Goal: Task Accomplishment & Management: Use online tool/utility

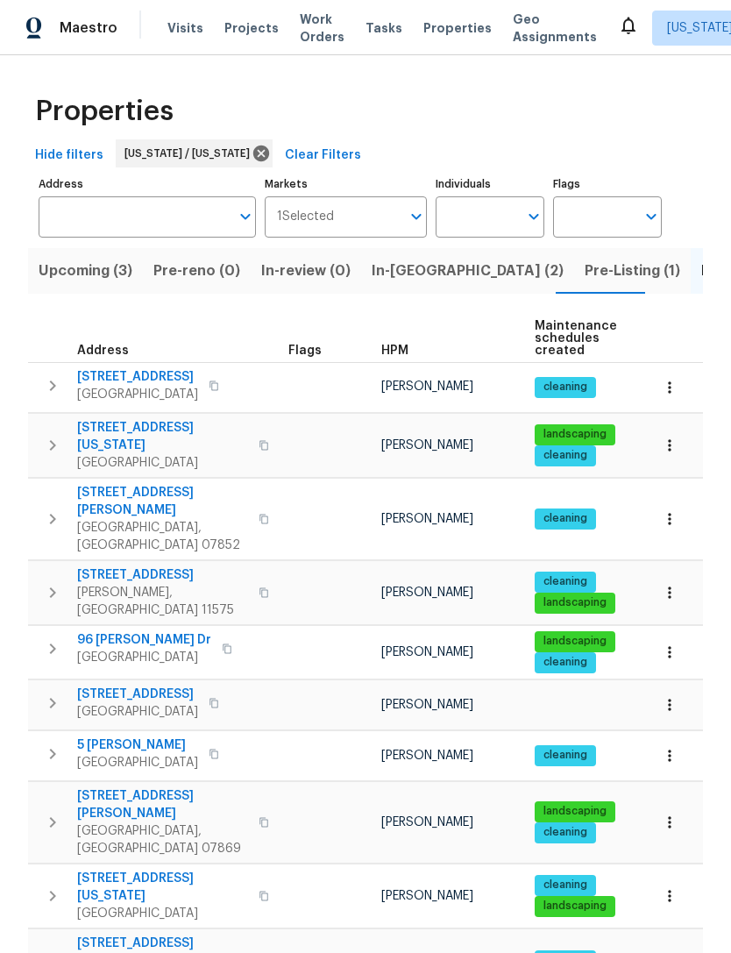
click at [437, 26] on span "Properties" at bounding box center [457, 28] width 68 height 18
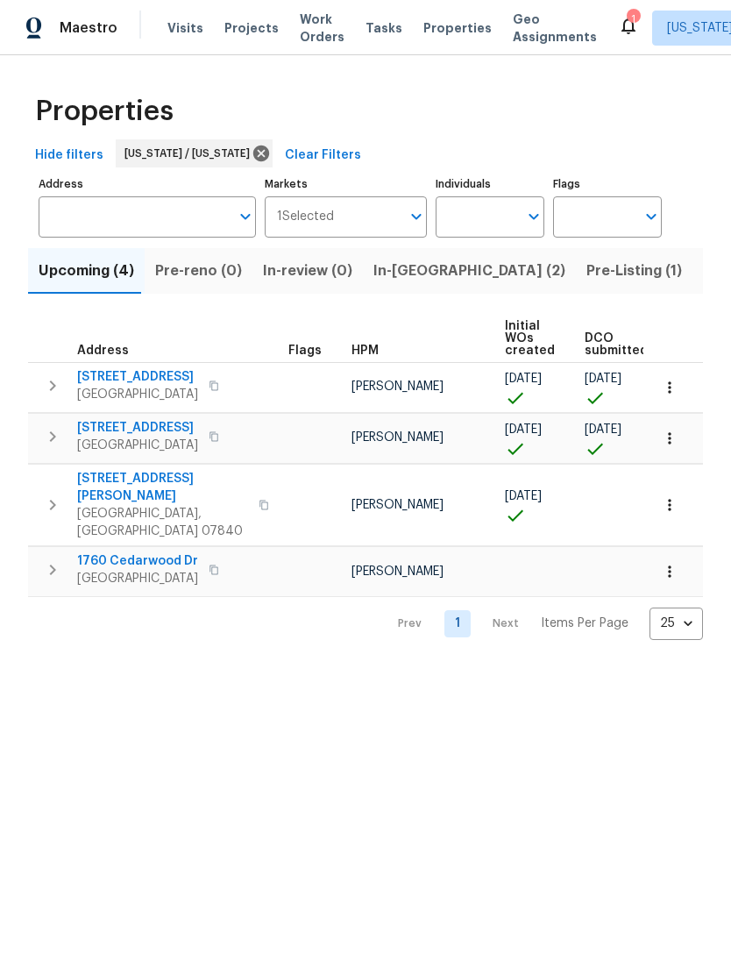
click at [121, 372] on span "22 Green Rd" at bounding box center [137, 377] width 121 height 18
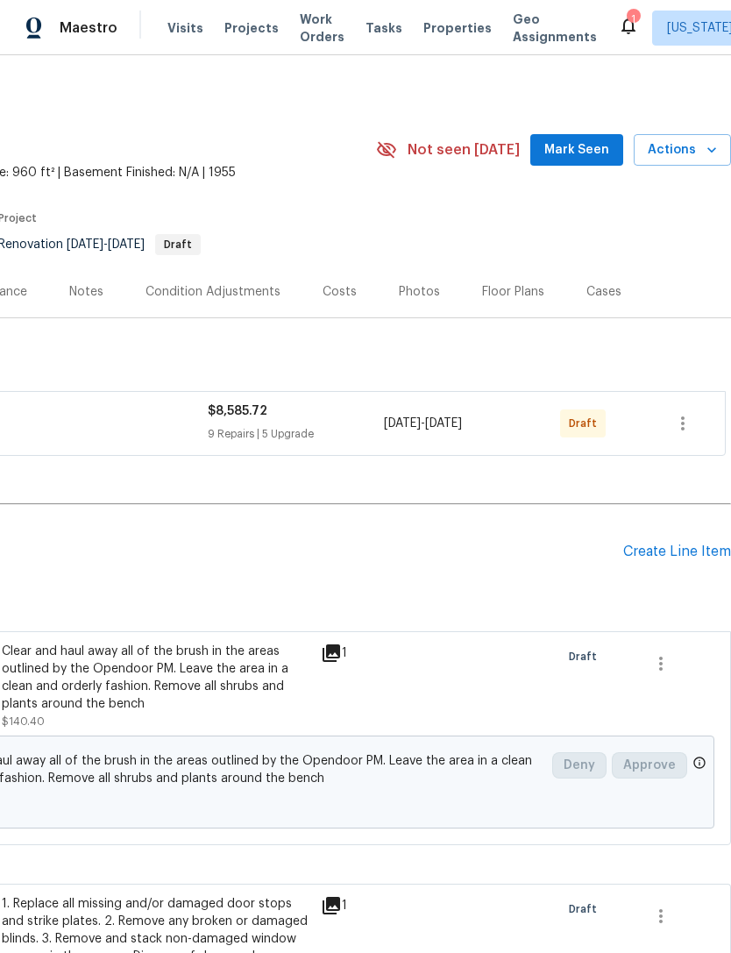
scroll to position [0, 259]
click at [691, 415] on icon "button" at bounding box center [682, 423] width 21 height 21
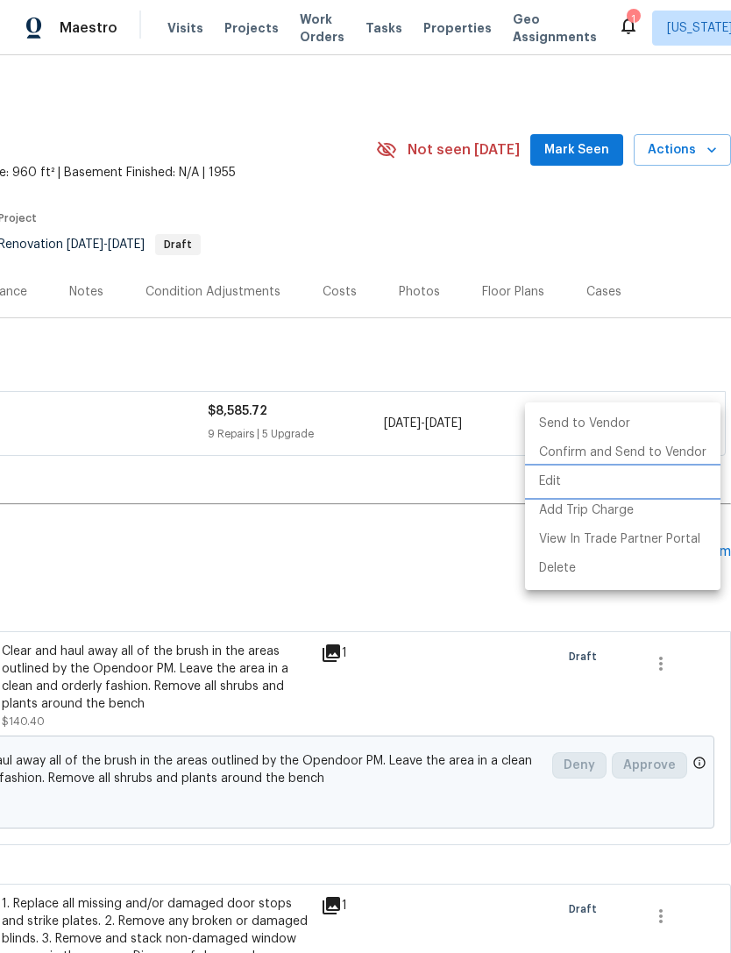
click at [603, 475] on li "Edit" at bounding box center [622, 481] width 195 height 29
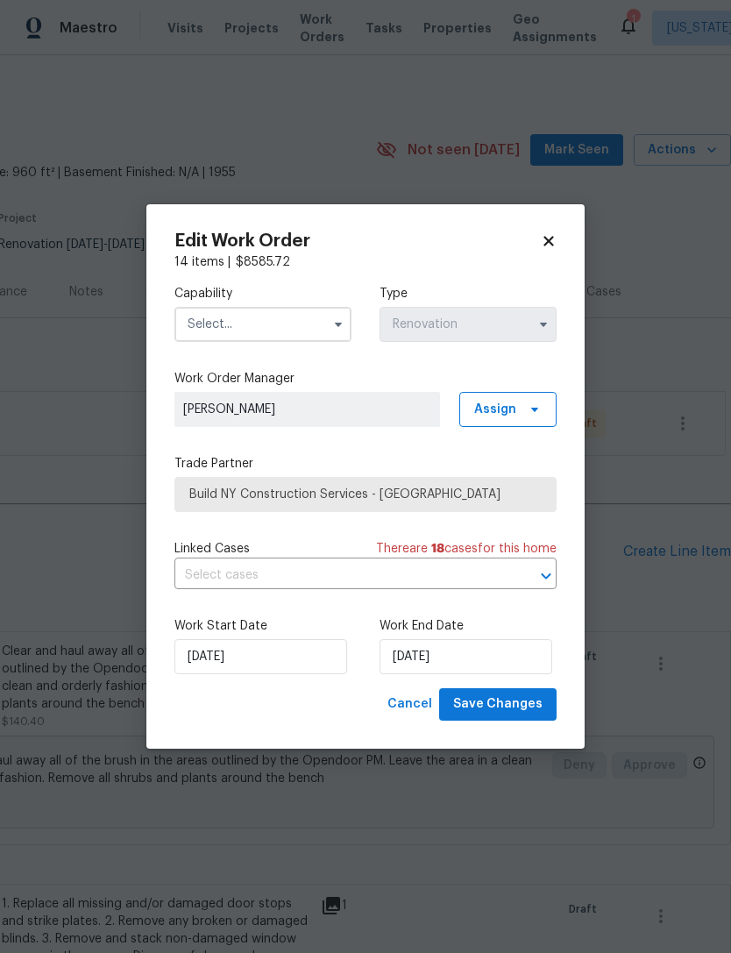
click at [318, 329] on input "text" at bounding box center [262, 324] width 177 height 35
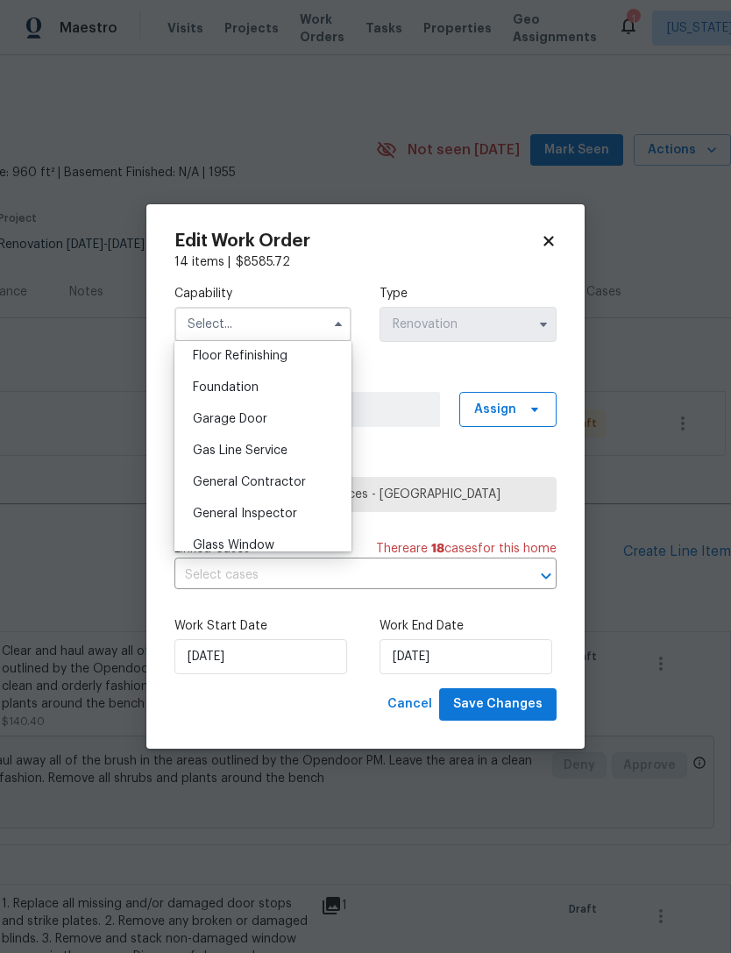
scroll to position [719, 0]
click at [304, 472] on div "General Contractor" at bounding box center [263, 480] width 168 height 32
type input "General Contractor"
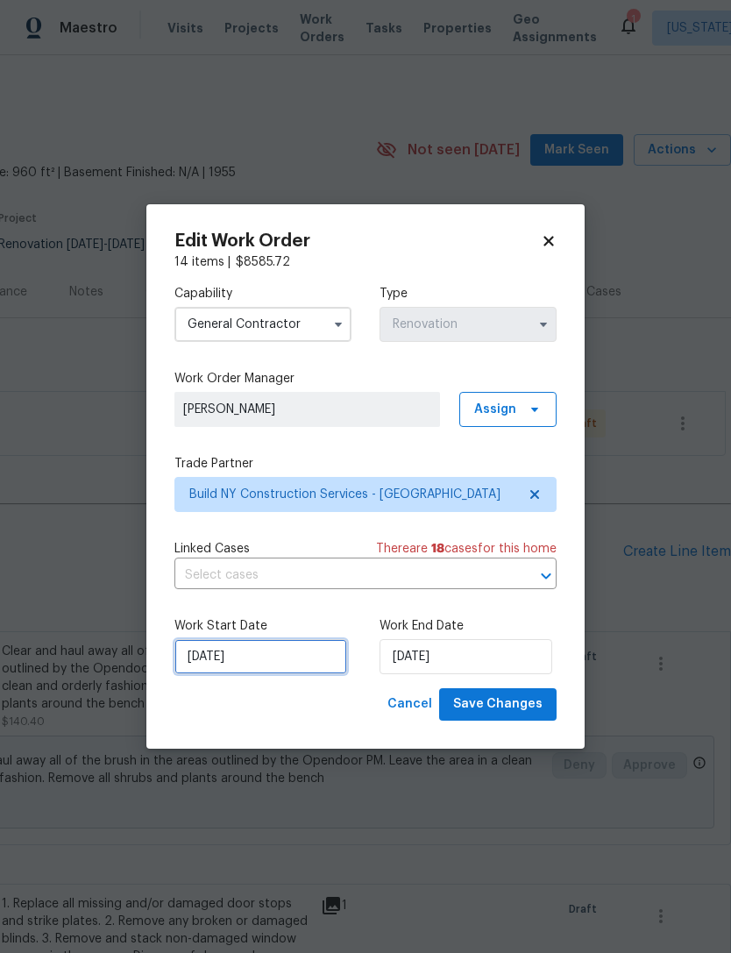
click at [246, 644] on input "[DATE]" at bounding box center [260, 656] width 173 height 35
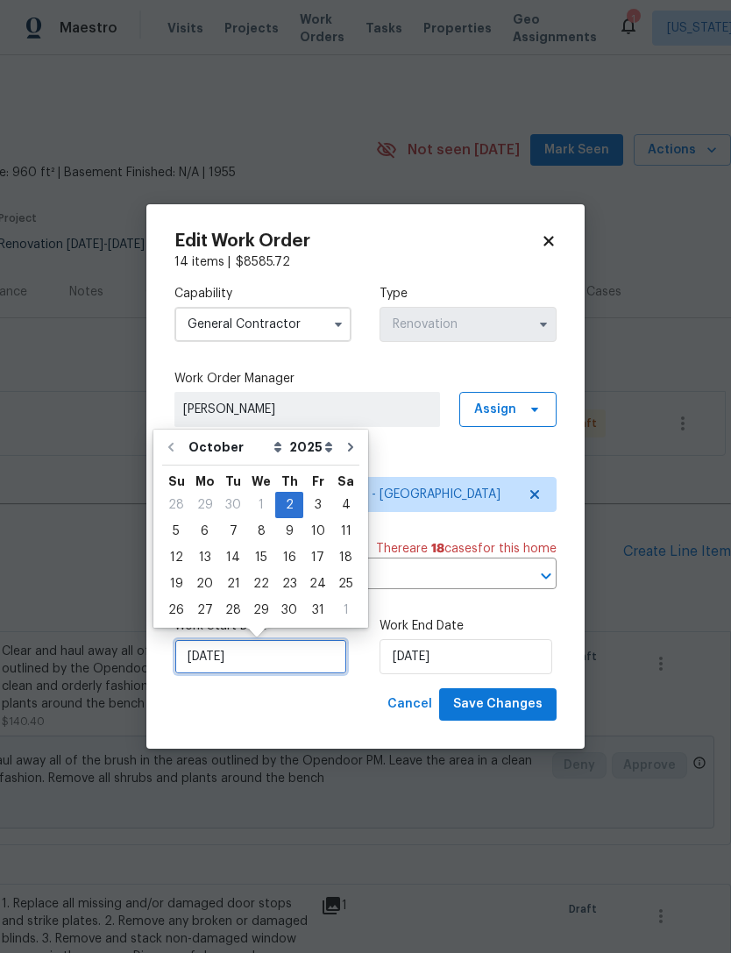
scroll to position [32, 0]
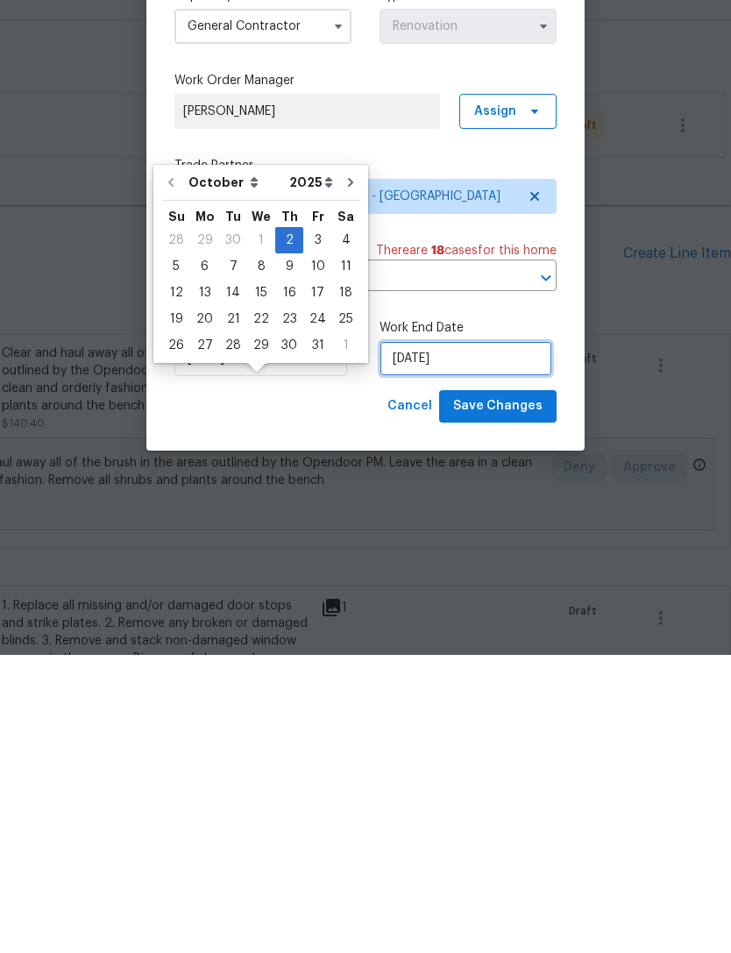
click at [429, 639] on input "[DATE]" at bounding box center [465, 656] width 173 height 35
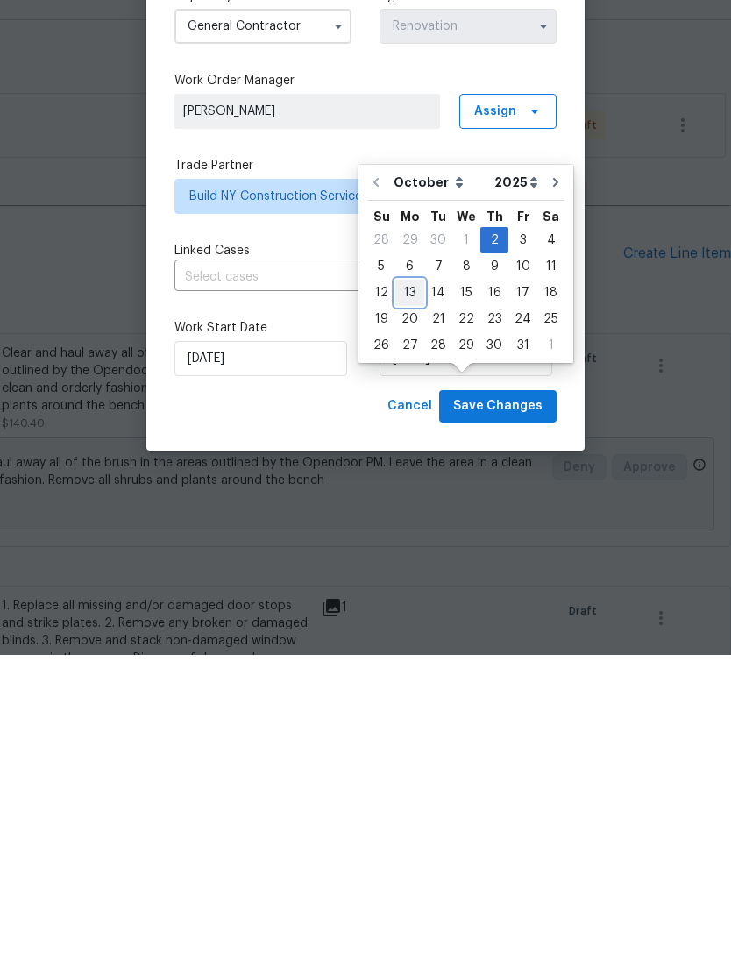
click at [417, 578] on div "13" at bounding box center [409, 590] width 29 height 25
type input "[DATE]"
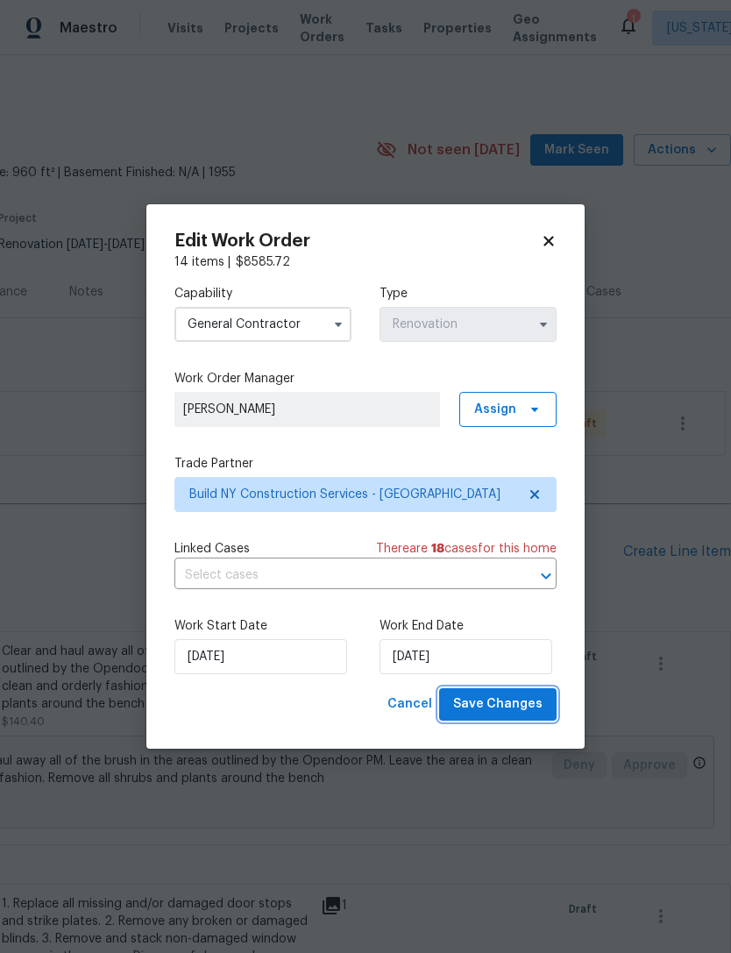
click at [524, 698] on span "Save Changes" at bounding box center [497, 704] width 89 height 22
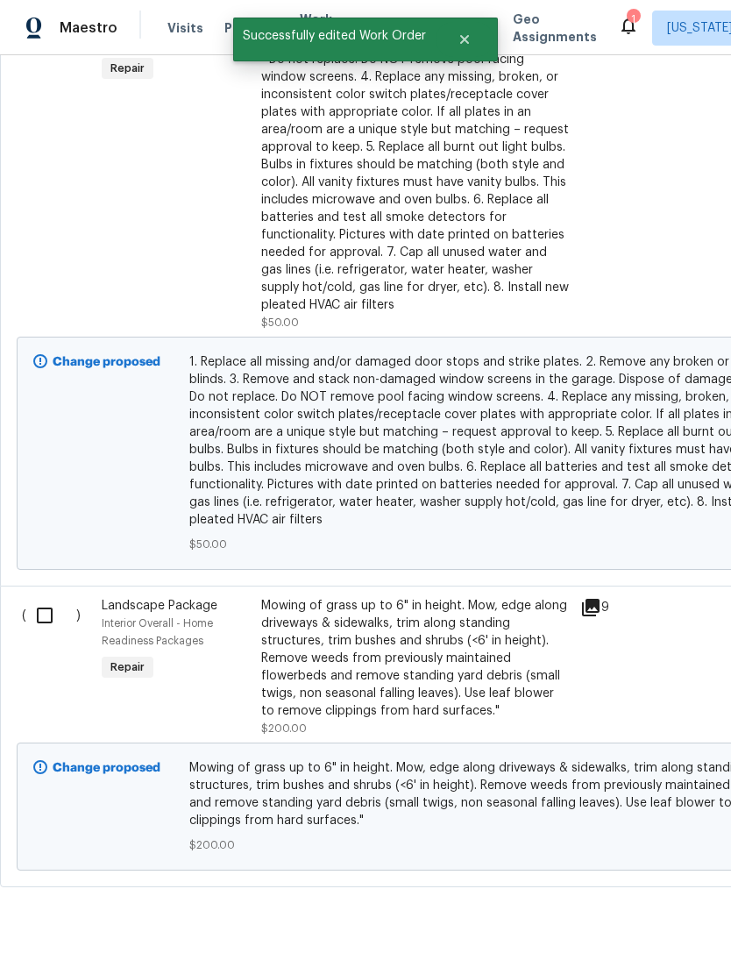
scroll to position [913, 0]
click at [43, 598] on input "checkbox" at bounding box center [51, 616] width 50 height 37
checkbox input "true"
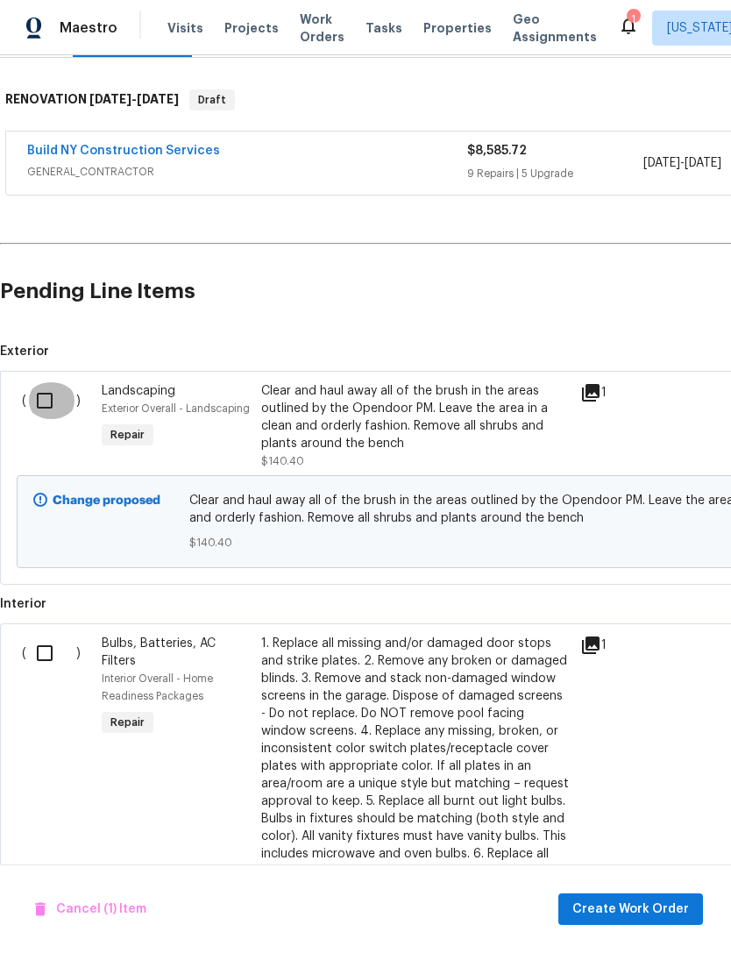
scroll to position [260, 0]
click at [46, 382] on input "checkbox" at bounding box center [51, 400] width 50 height 37
checkbox input "true"
click at [674, 914] on span "Create Work Order" at bounding box center [630, 909] width 117 height 22
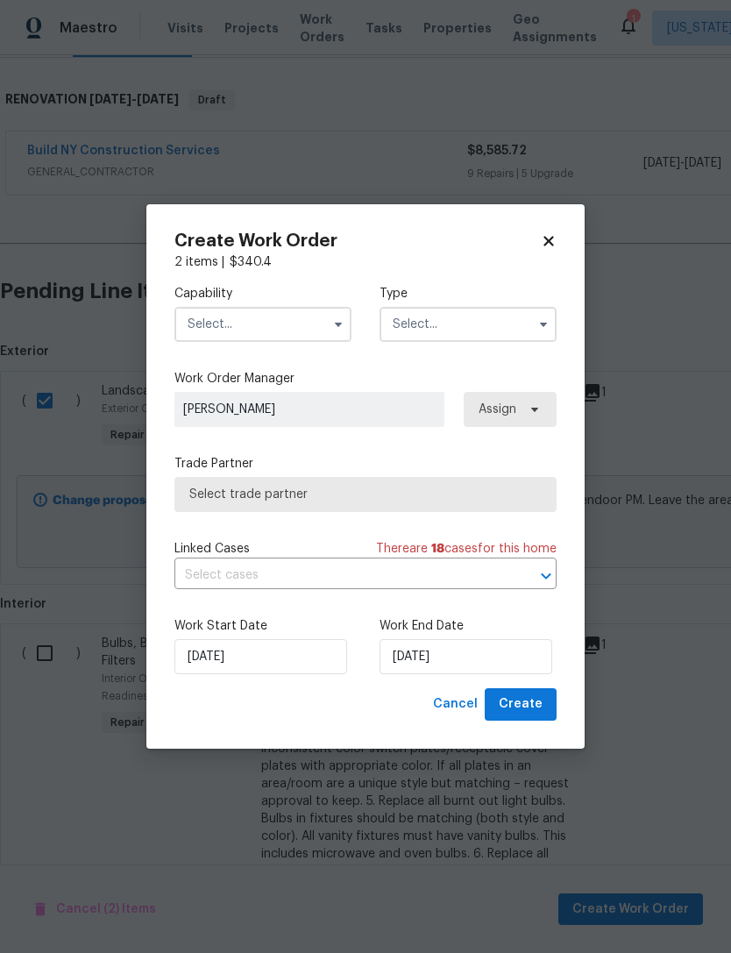
click at [306, 329] on input "text" at bounding box center [262, 324] width 177 height 35
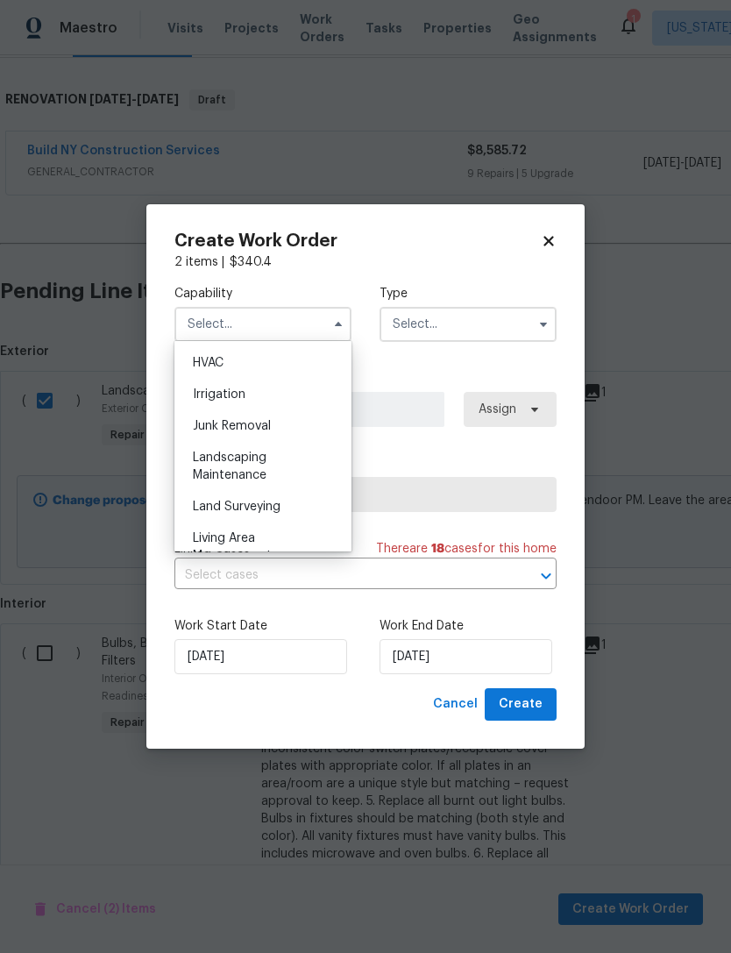
scroll to position [1063, 0]
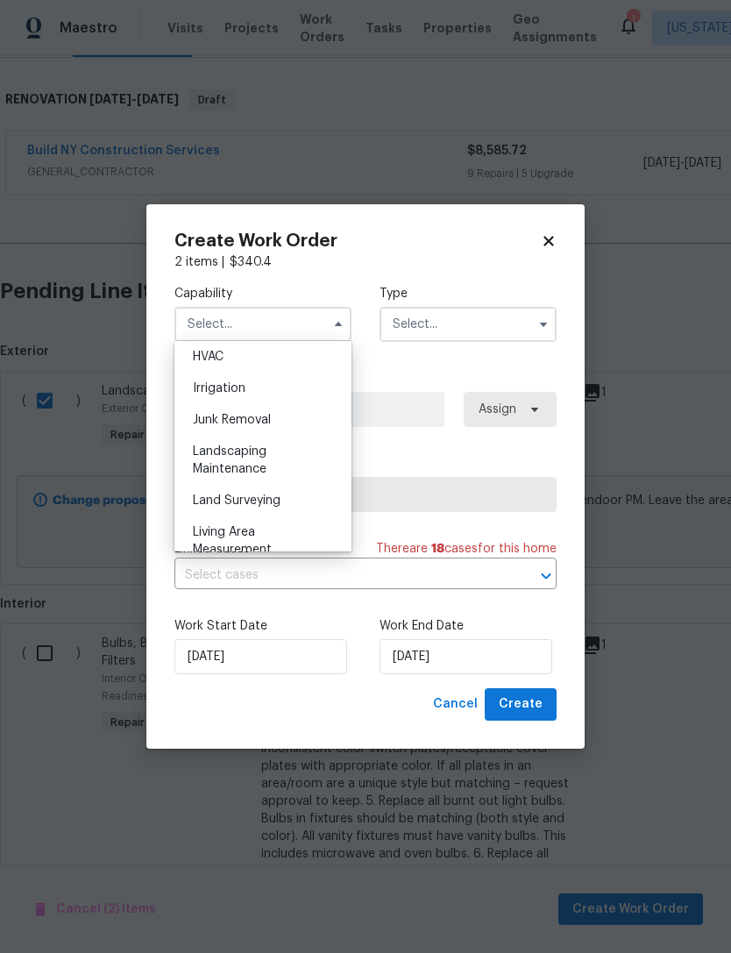
click at [264, 466] on span "Landscaping Maintenance" at bounding box center [230, 460] width 74 height 30
type input "Landscaping Maintenance"
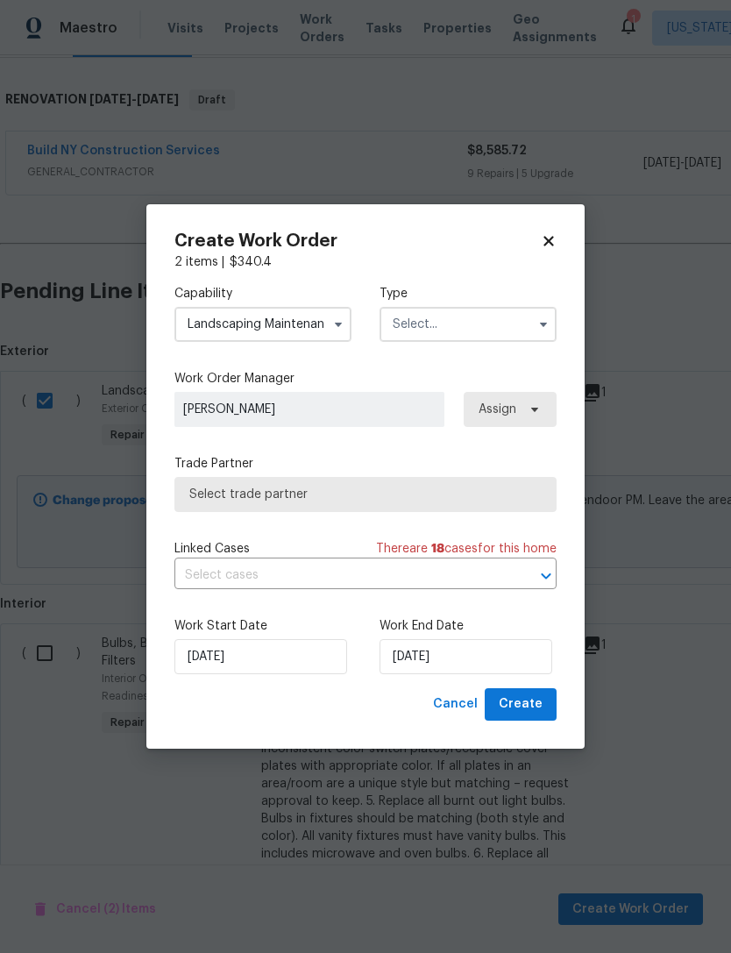
click at [512, 313] on input "text" at bounding box center [467, 324] width 177 height 35
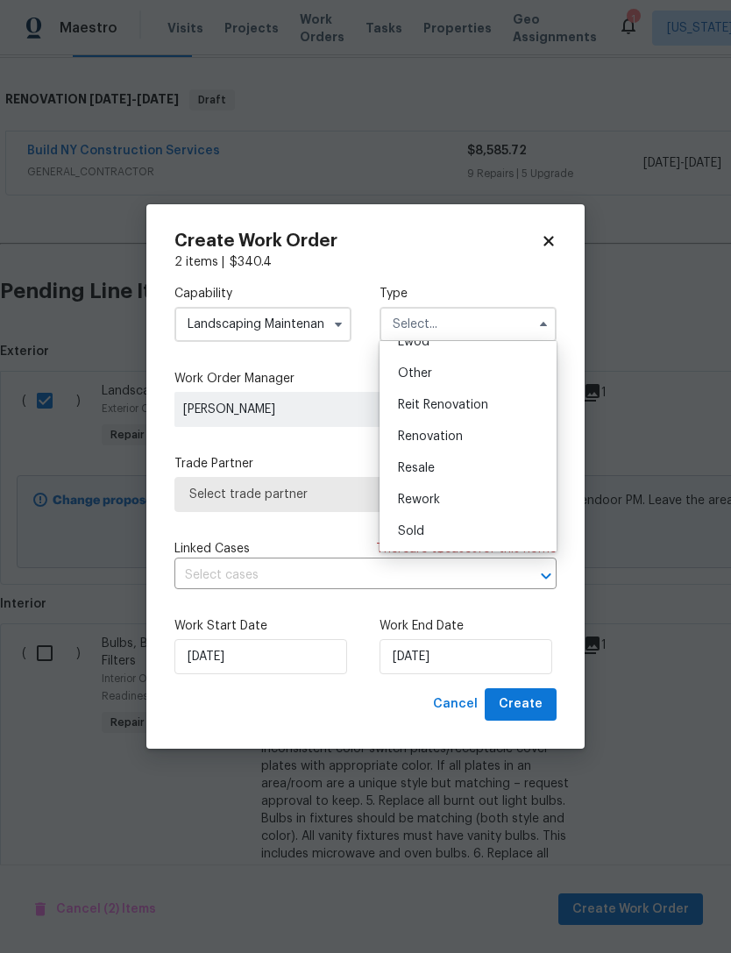
scroll to position [209, 0]
click at [475, 431] on div "Renovation" at bounding box center [468, 437] width 168 height 32
type input "Renovation"
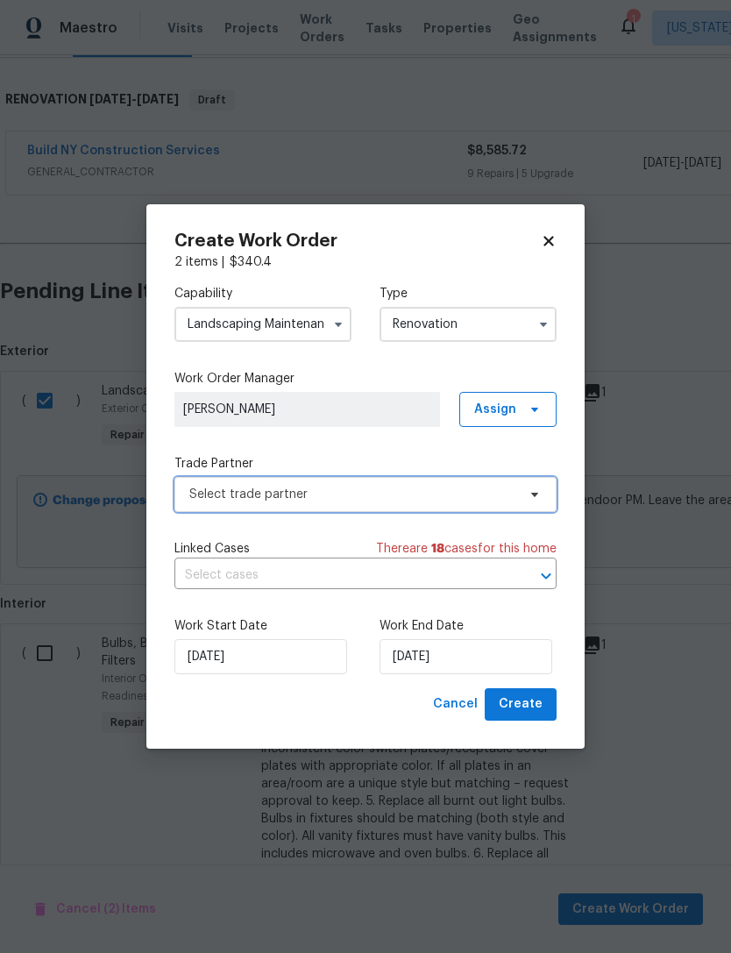
click at [406, 487] on span "Select trade partner" at bounding box center [352, 494] width 327 height 18
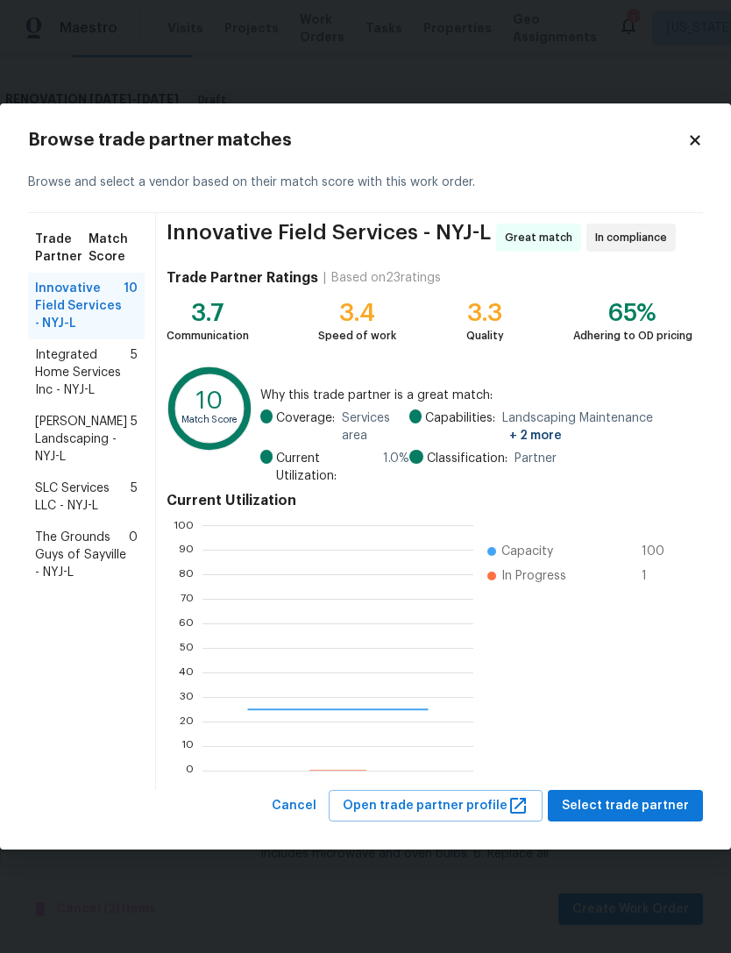
scroll to position [245, 271]
click at [650, 803] on span "Select trade partner" at bounding box center [625, 806] width 127 height 22
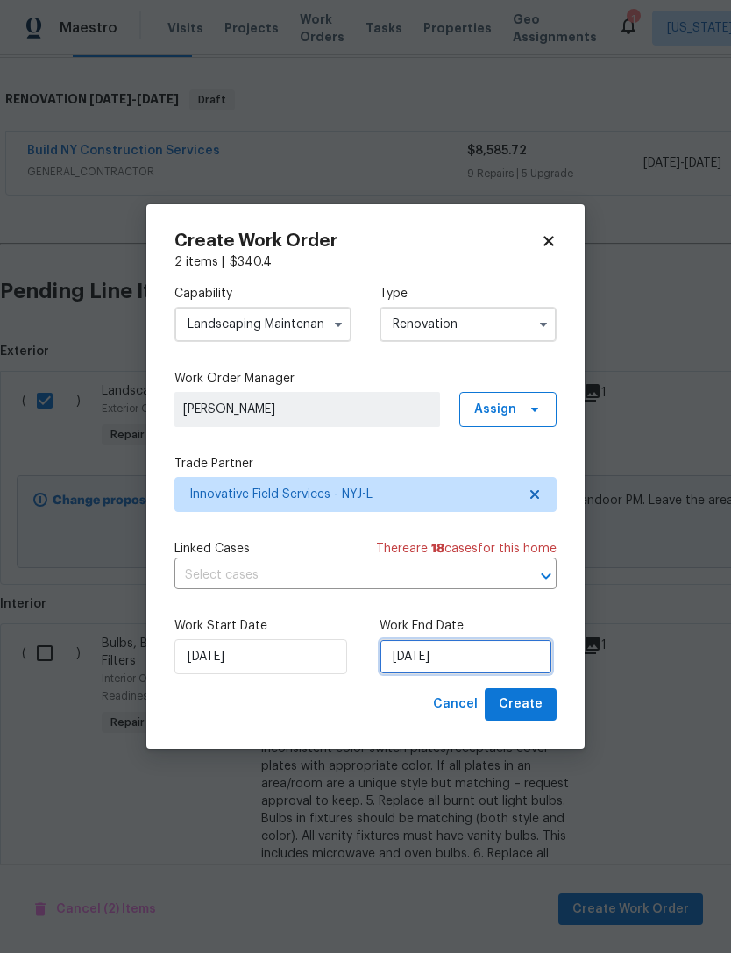
click at [421, 653] on input "[DATE]" at bounding box center [465, 656] width 173 height 35
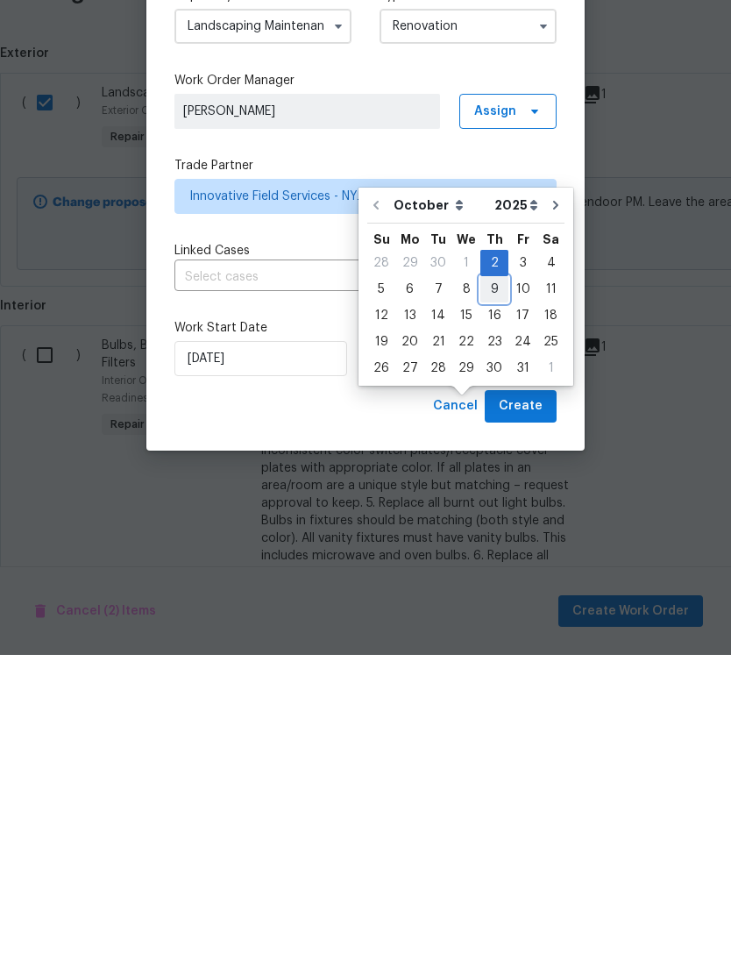
click at [491, 575] on div "9" at bounding box center [494, 587] width 28 height 25
type input "[DATE]"
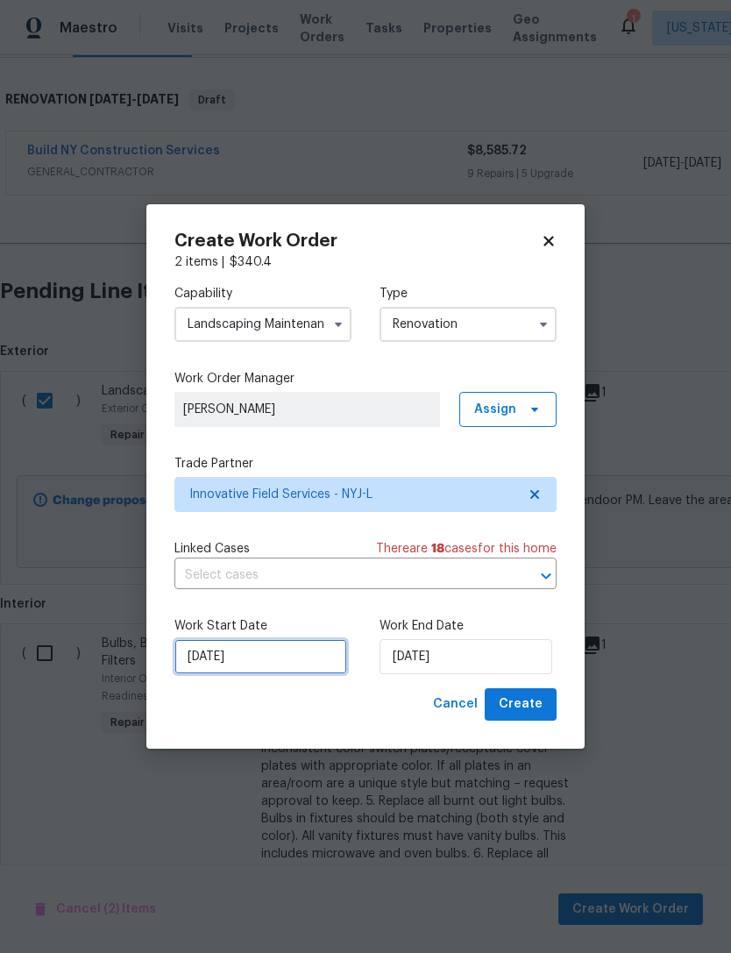
click at [226, 652] on input "[DATE]" at bounding box center [260, 656] width 173 height 35
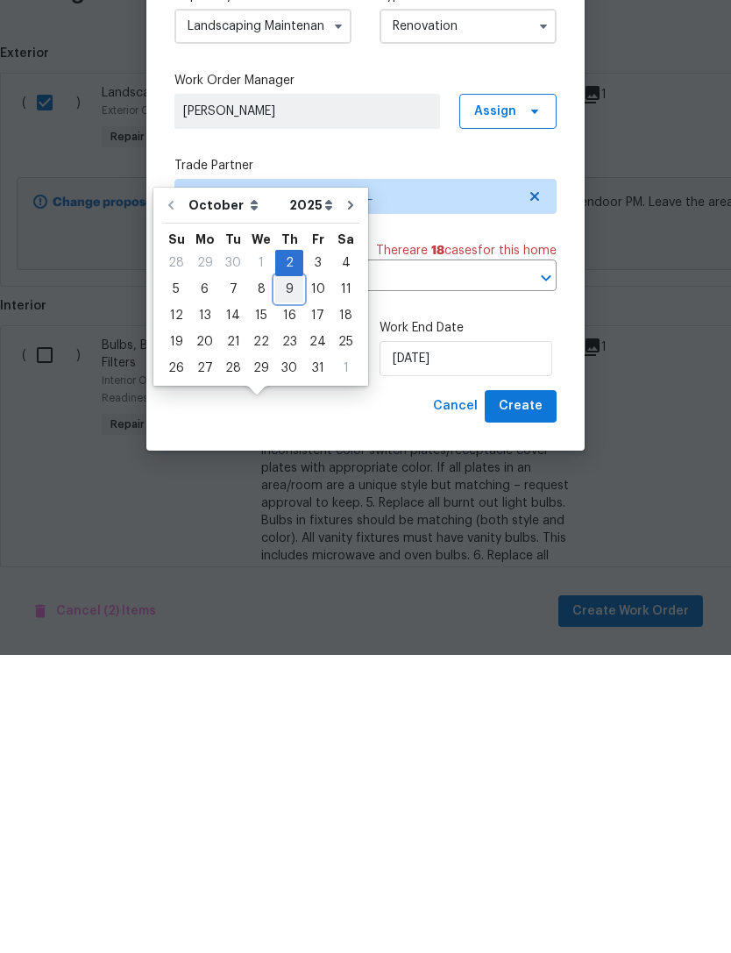
click at [287, 575] on div "9" at bounding box center [289, 587] width 28 height 25
type input "[DATE]"
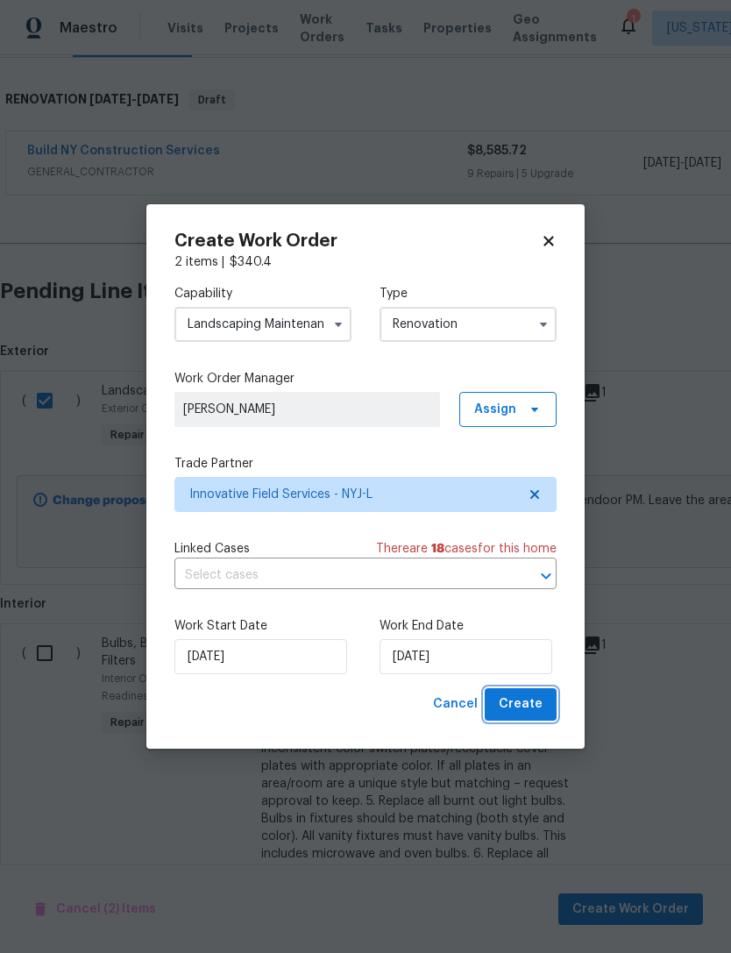
click at [533, 704] on span "Create" at bounding box center [521, 704] width 44 height 22
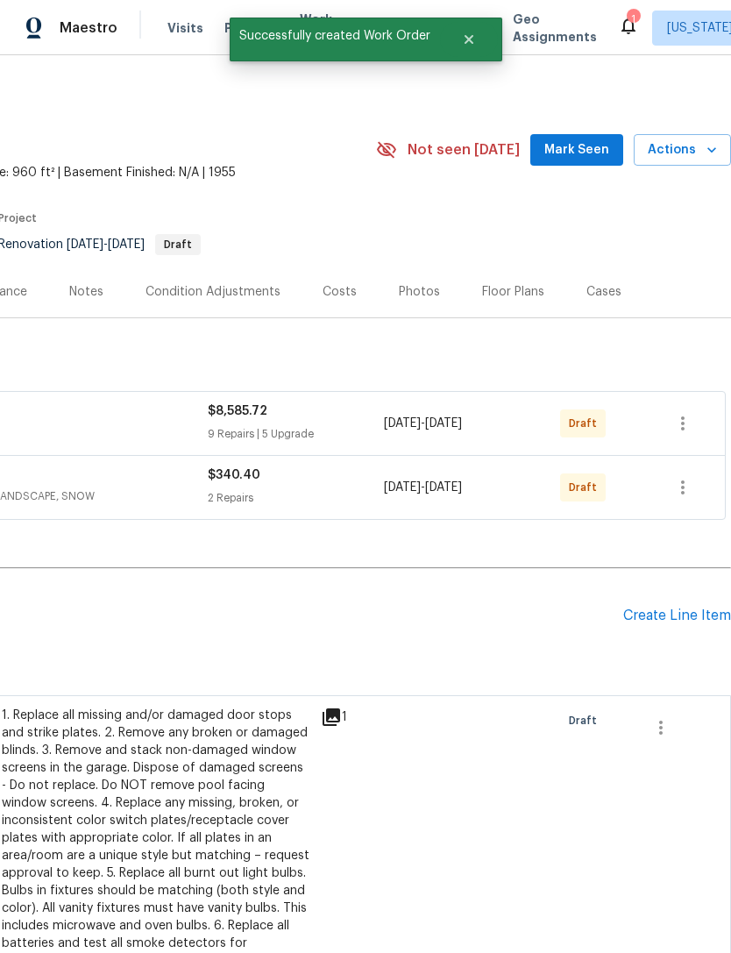
scroll to position [0, 259]
click at [689, 618] on div "Create Line Item" at bounding box center [677, 615] width 108 height 17
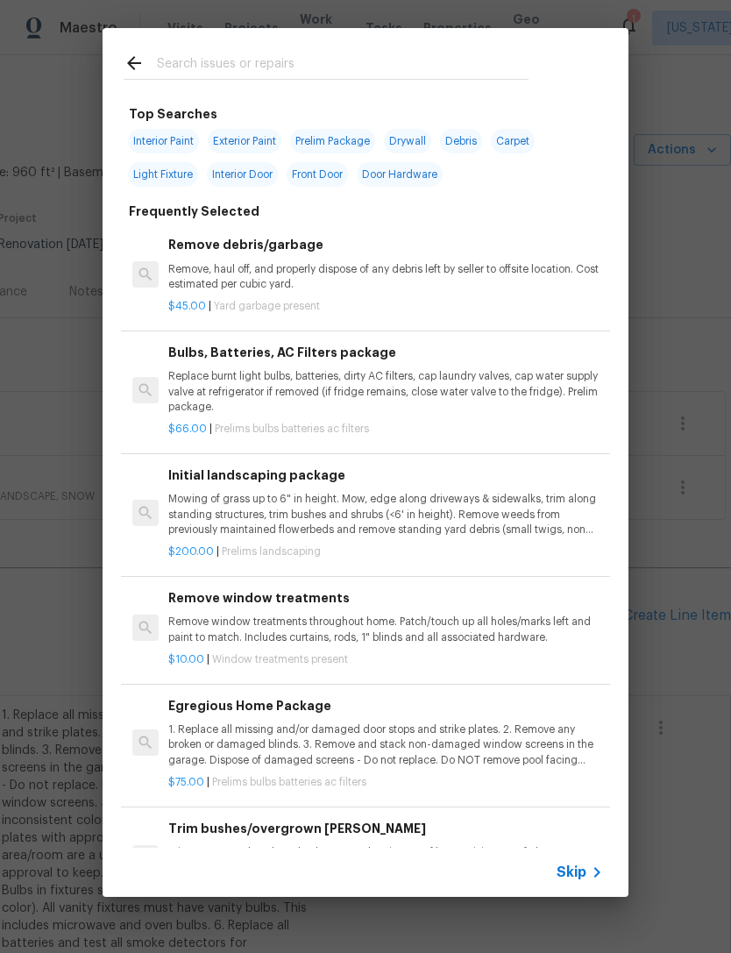
click at [483, 61] on input "text" at bounding box center [343, 66] width 372 height 26
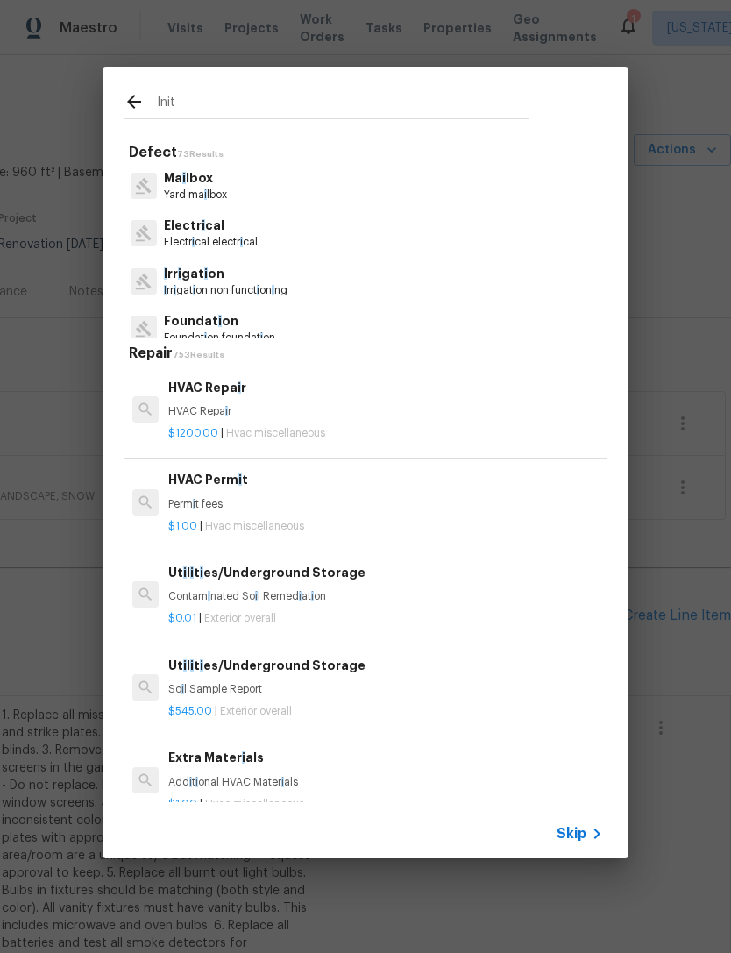
type input "Initi"
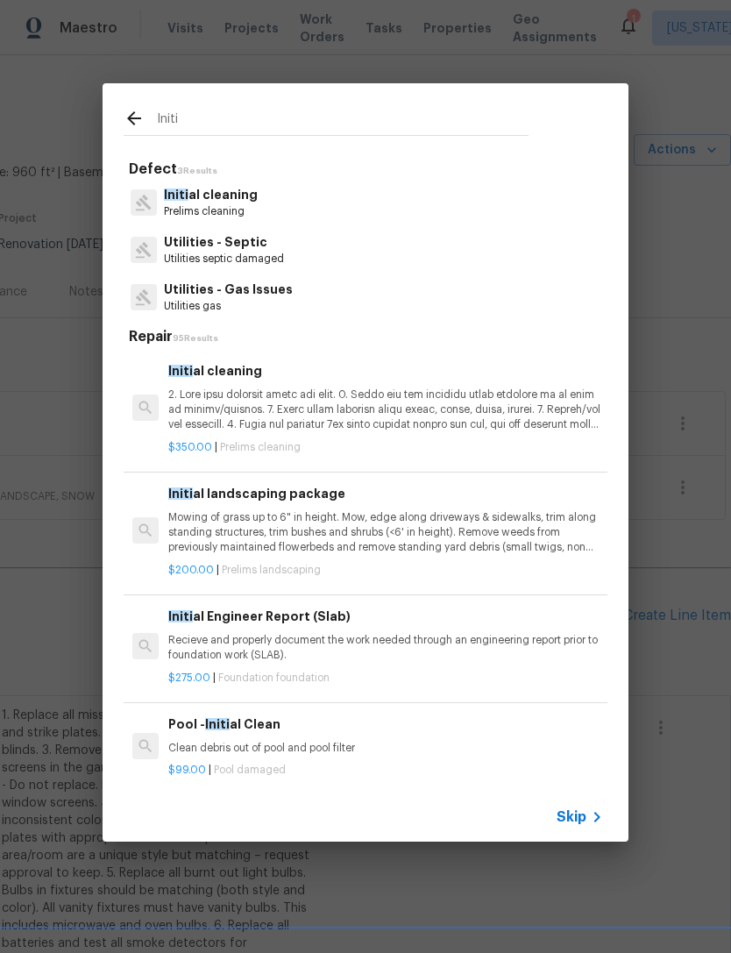
click at [251, 199] on p "Initi al cleaning" at bounding box center [211, 195] width 94 height 18
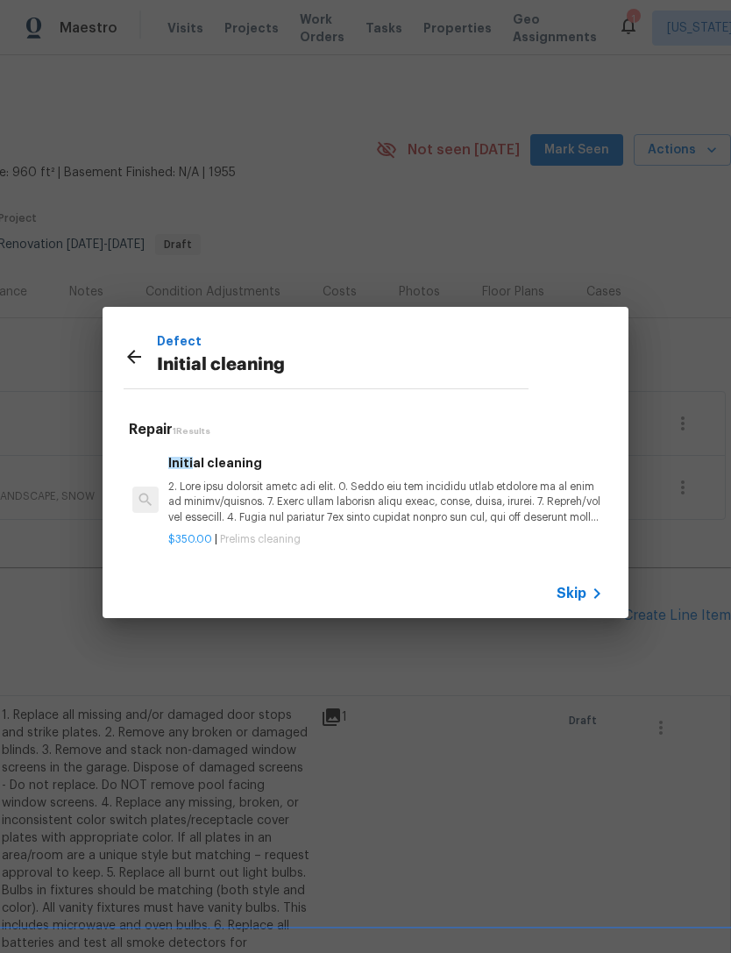
click at [362, 493] on p at bounding box center [385, 501] width 435 height 45
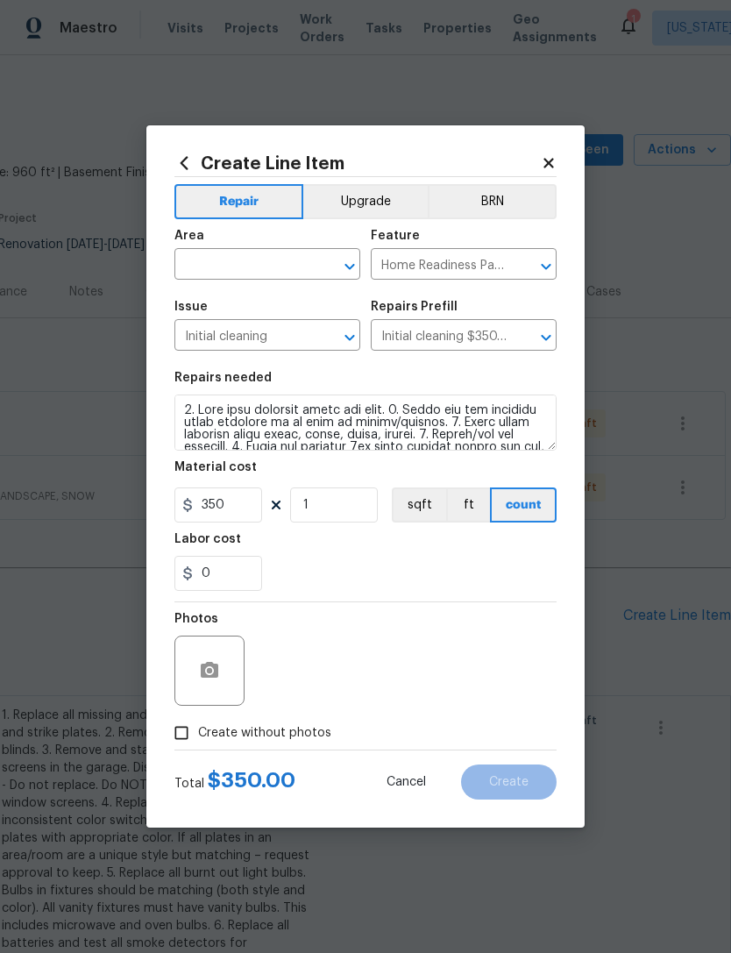
click at [292, 266] on input "text" at bounding box center [242, 265] width 137 height 27
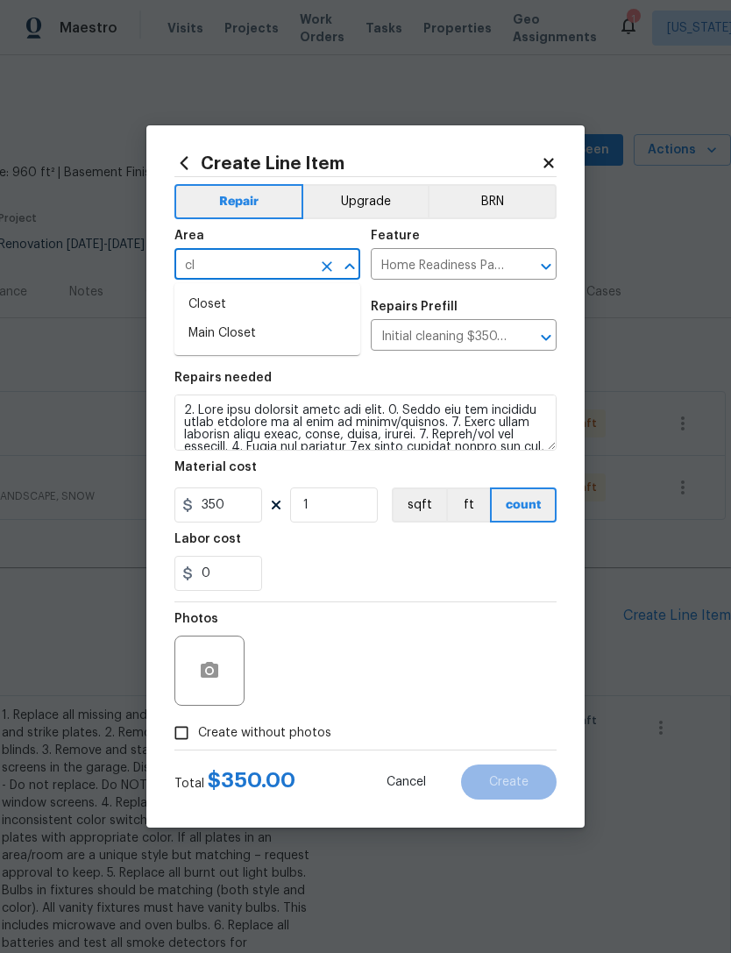
type input "c"
click at [322, 335] on li "Interior Overall" at bounding box center [267, 333] width 186 height 29
type input "Interior Overall"
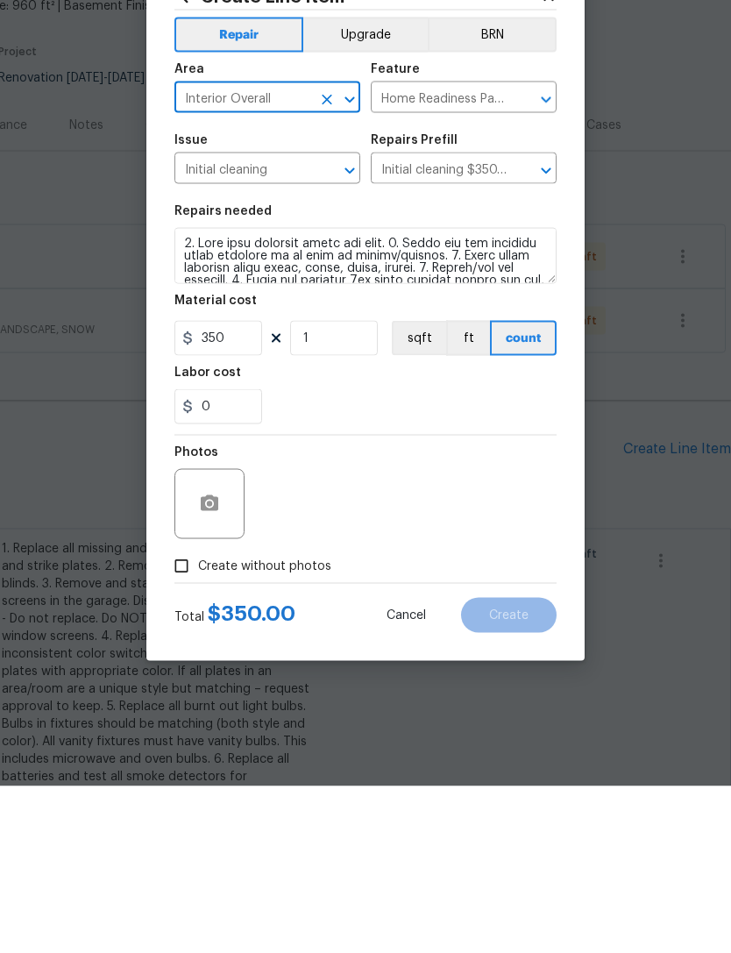
click at [309, 724] on span "Create without photos" at bounding box center [264, 733] width 133 height 18
click at [198, 716] on input "Create without photos" at bounding box center [181, 732] width 33 height 33
checkbox input "true"
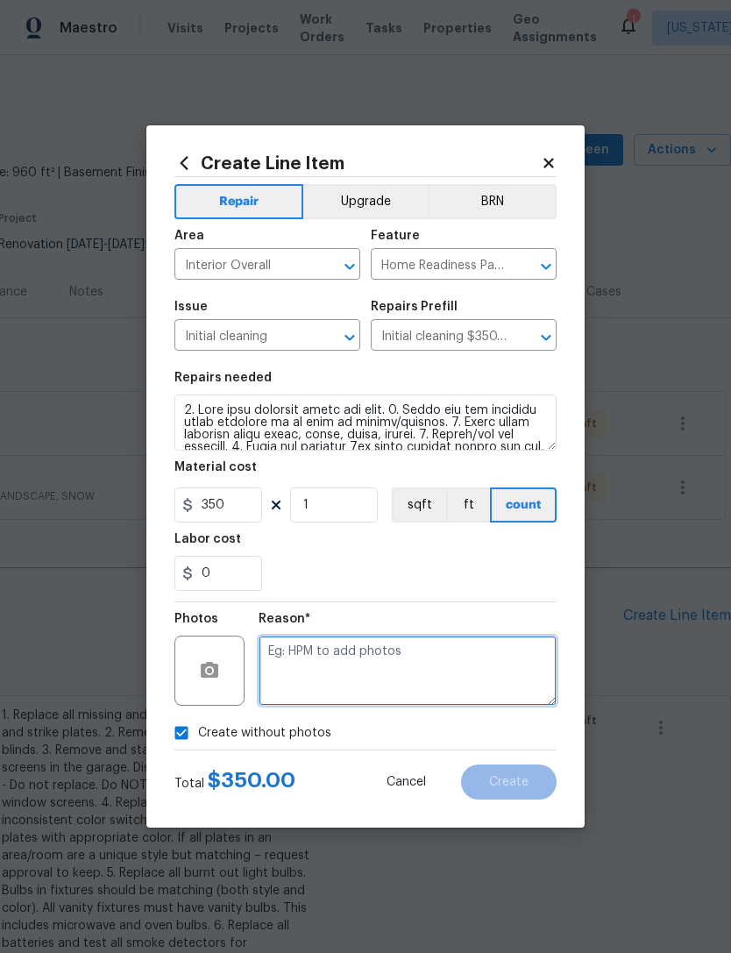
click at [449, 654] on textarea at bounding box center [408, 670] width 298 height 70
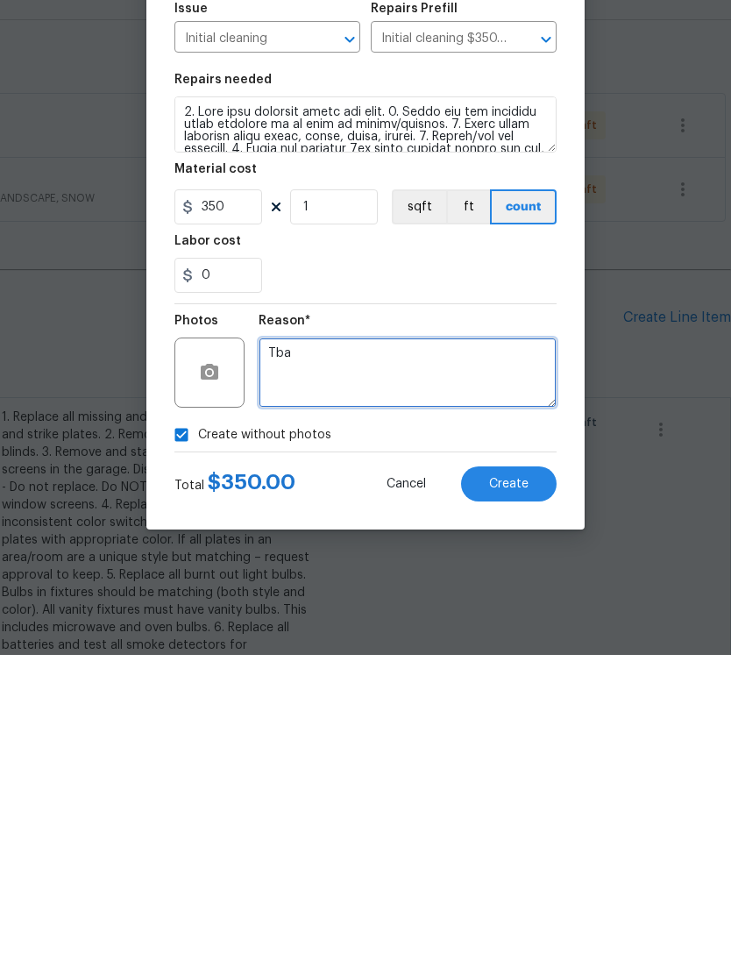
type textarea "Tba"
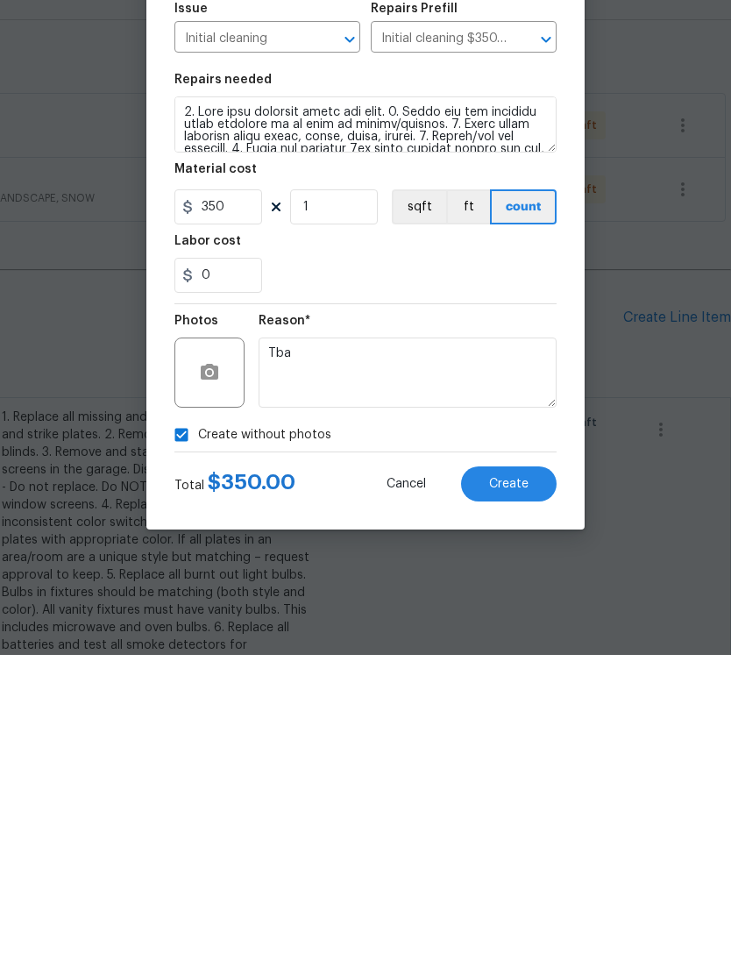
click at [525, 361] on section "Repairs needed Material cost 350 1 sqft ft count Labor cost 0" at bounding box center [365, 481] width 382 height 240
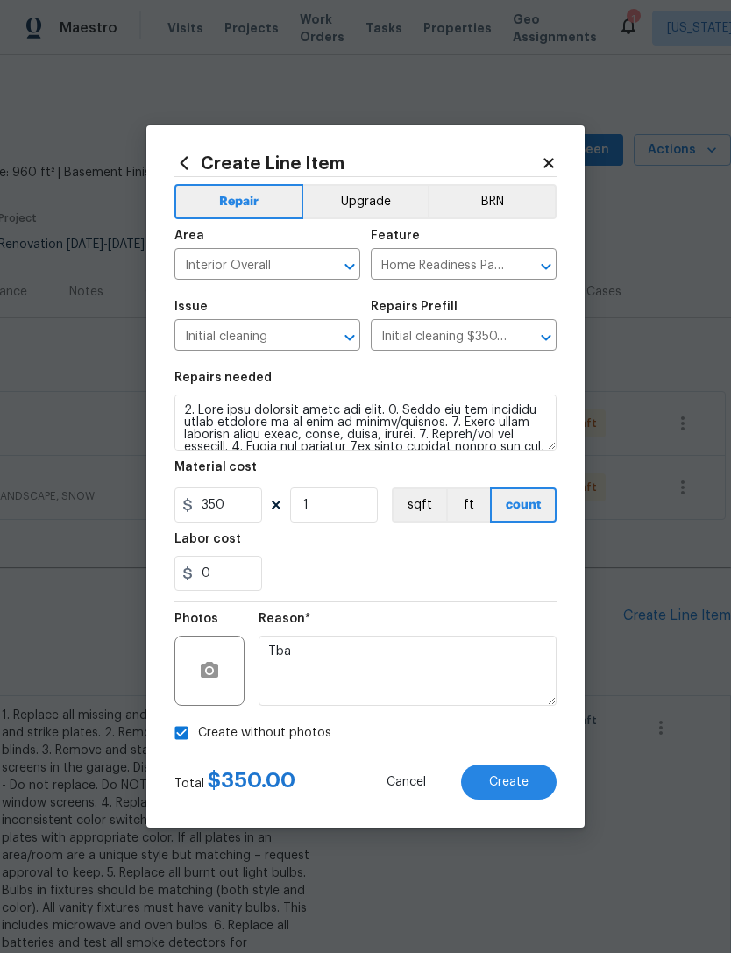
click at [525, 786] on span "Create" at bounding box center [508, 782] width 39 height 13
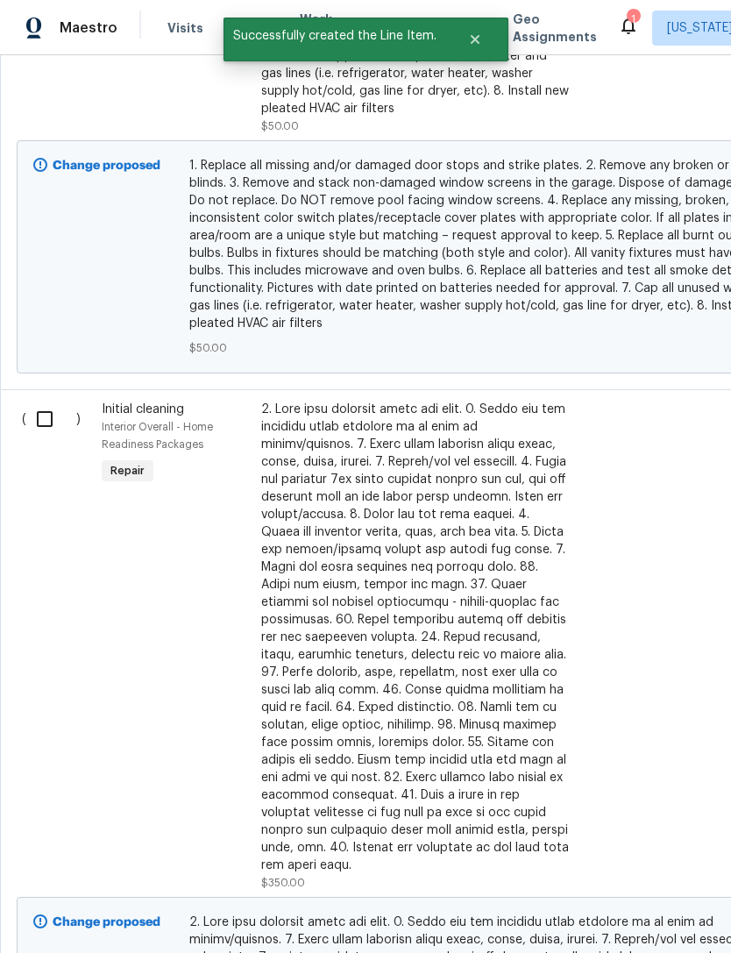
scroll to position [944, 0]
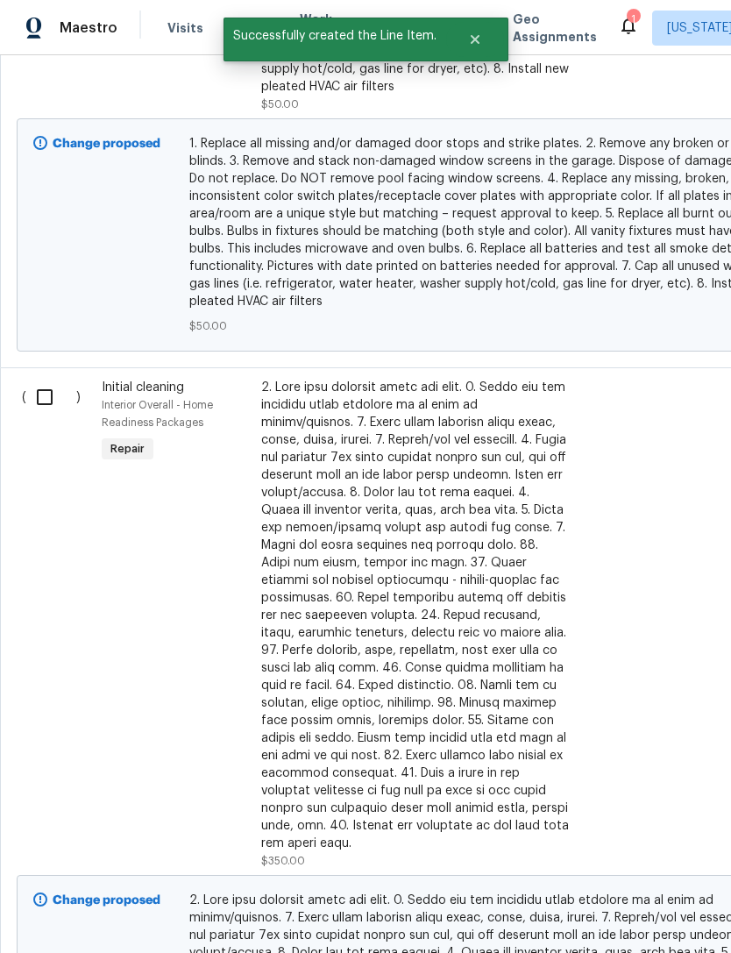
click at [43, 404] on input "checkbox" at bounding box center [51, 397] width 50 height 37
checkbox input "true"
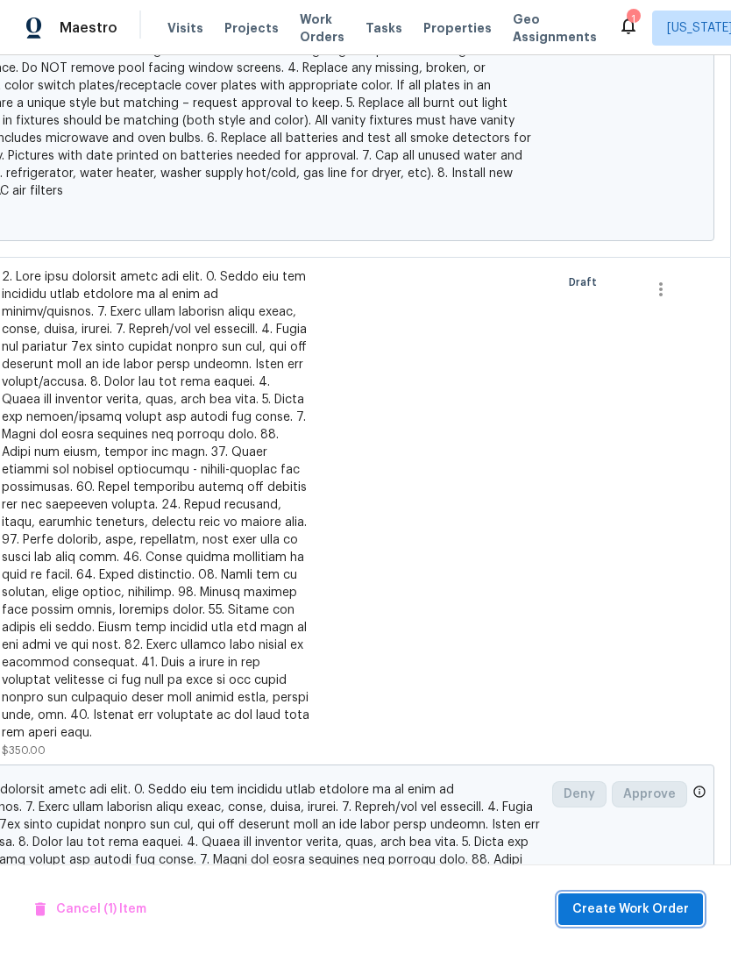
click at [660, 904] on span "Create Work Order" at bounding box center [630, 909] width 117 height 22
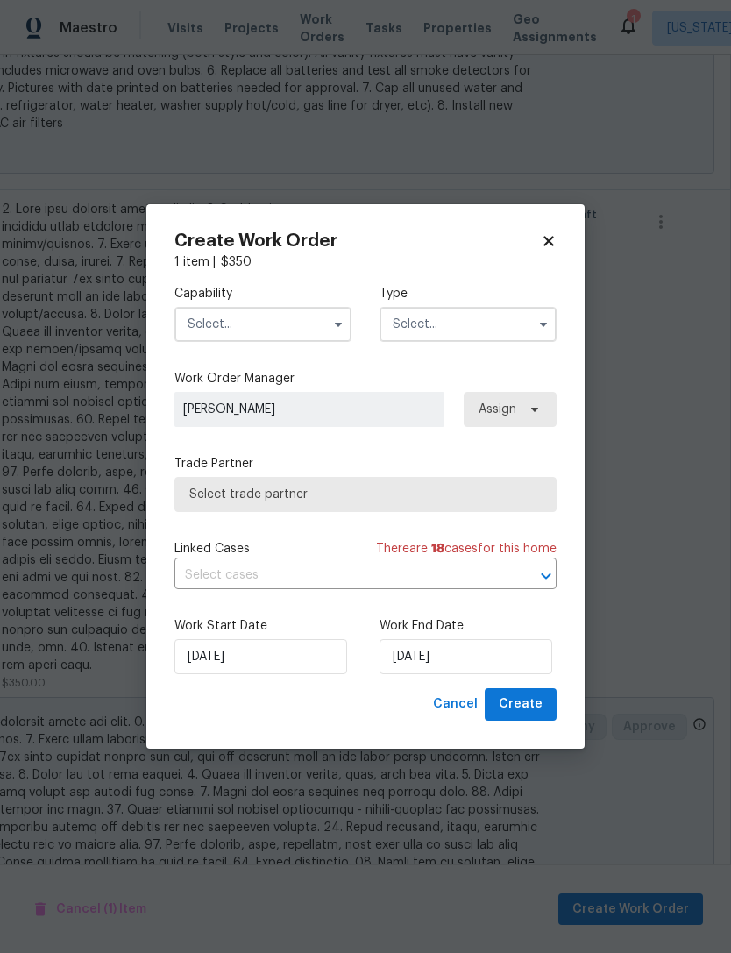
click at [315, 319] on input "text" at bounding box center [262, 324] width 177 height 35
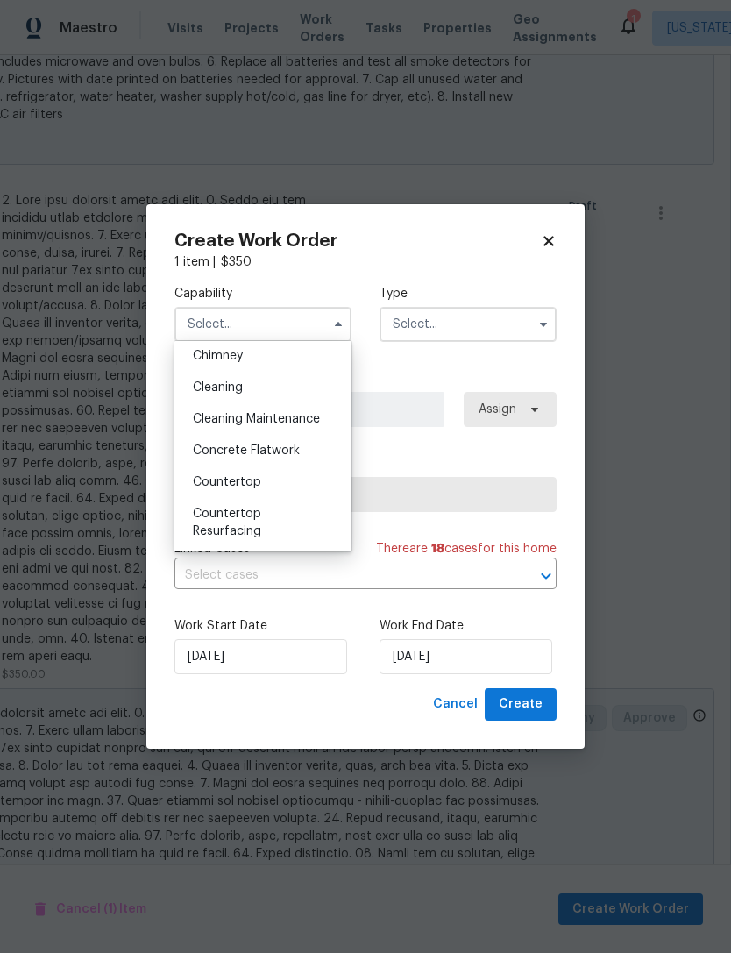
scroll to position [225, 0]
click at [320, 415] on span "Cleaning Maintenance" at bounding box center [256, 420] width 127 height 12
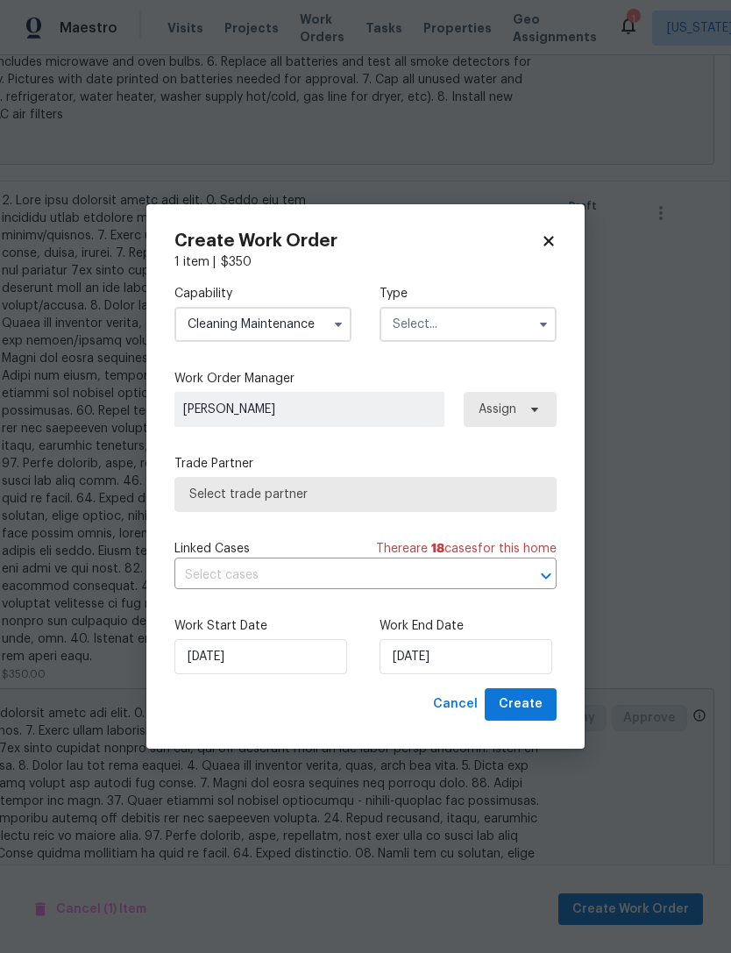
click at [312, 328] on input "Cleaning Maintenance" at bounding box center [262, 324] width 177 height 35
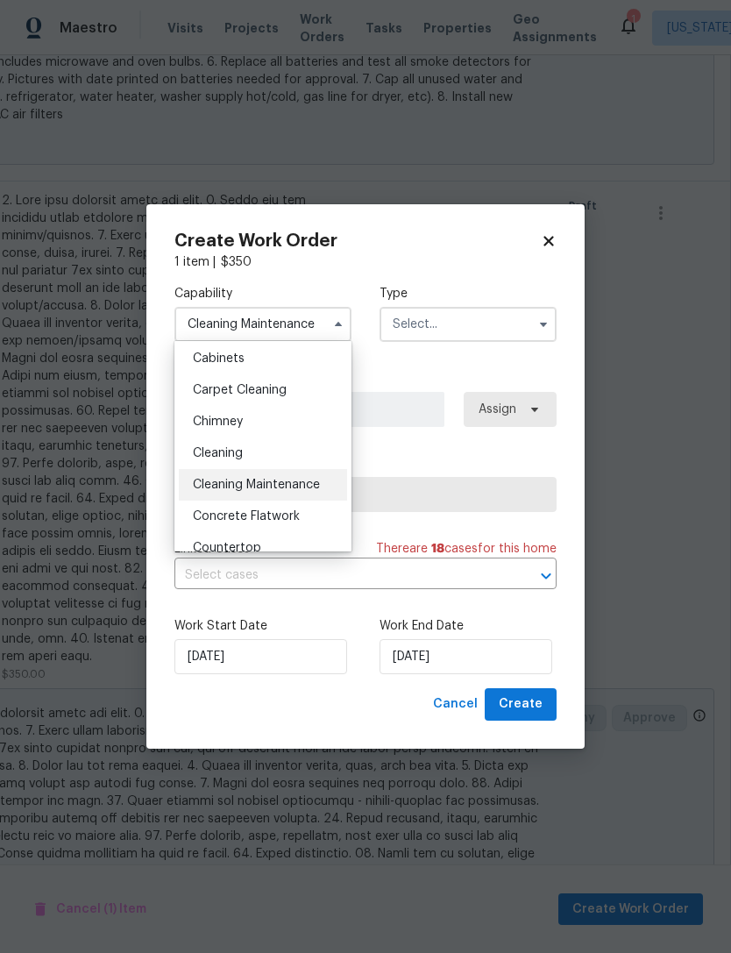
scroll to position [134, 0]
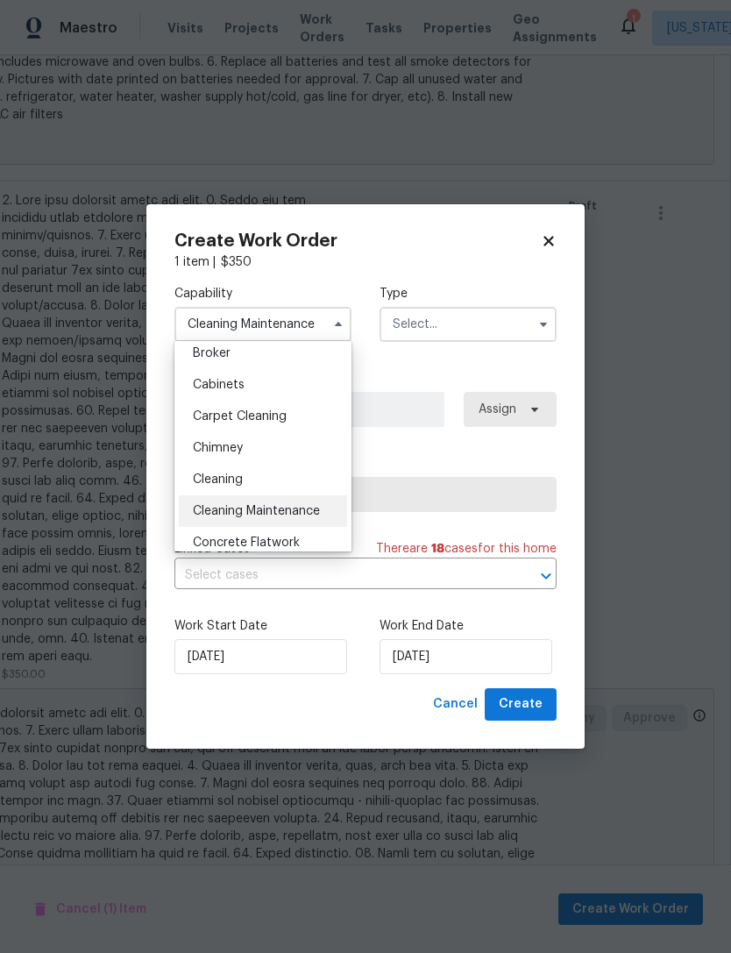
click at [301, 440] on div "Chimney" at bounding box center [263, 448] width 168 height 32
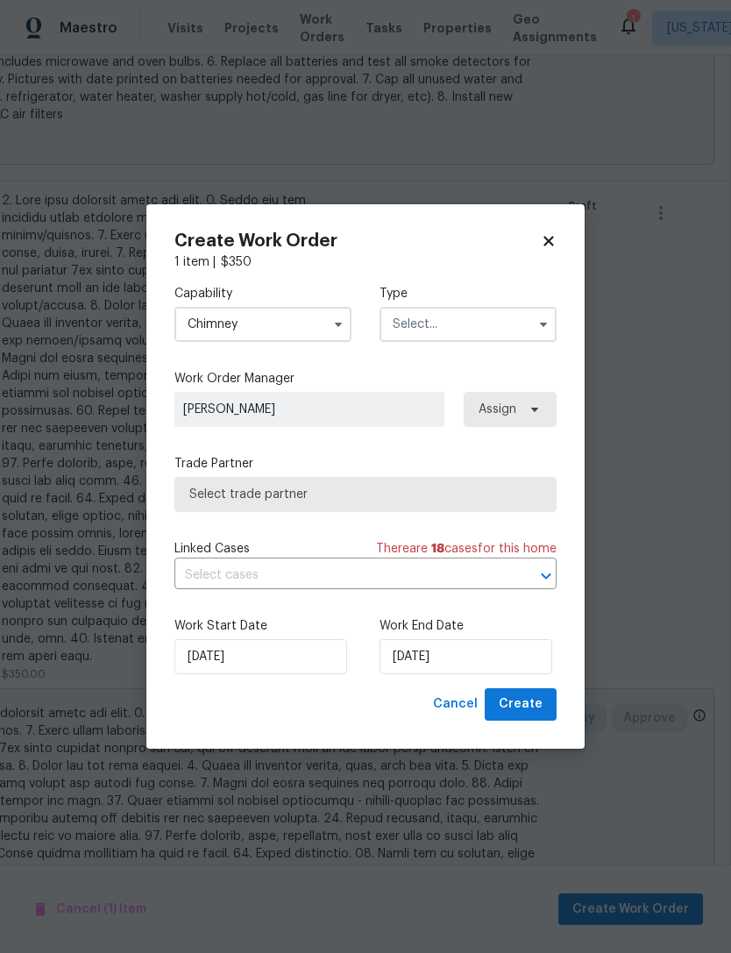
click at [319, 320] on input "Chimney" at bounding box center [262, 324] width 177 height 35
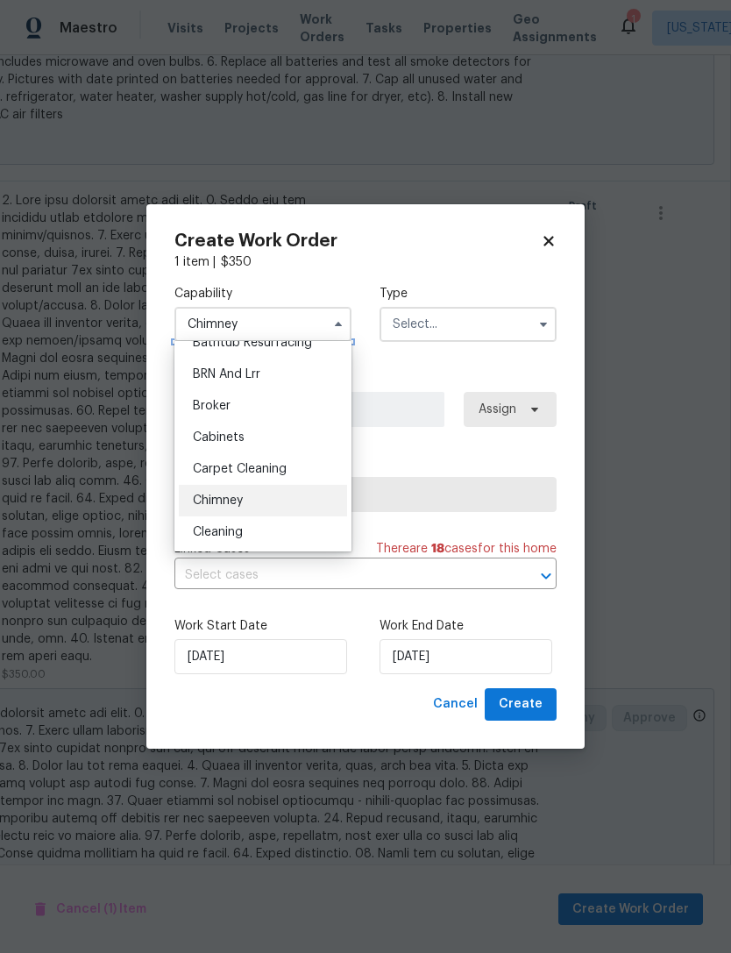
scroll to position [90, 0]
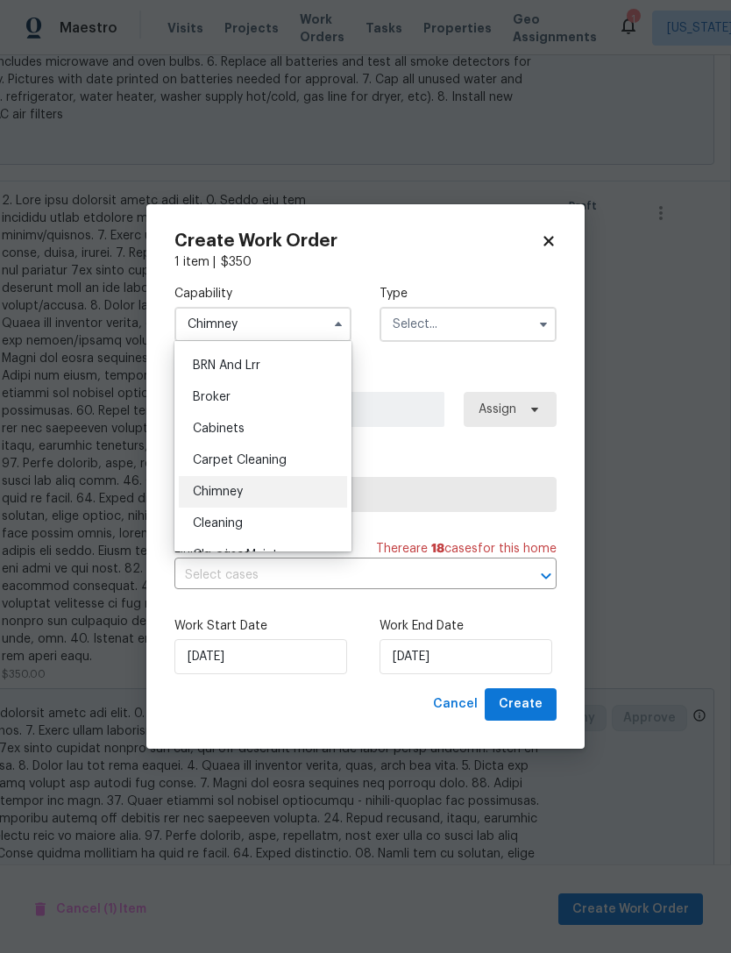
click at [287, 519] on div "Cleaning" at bounding box center [263, 523] width 168 height 32
type input "Cleaning"
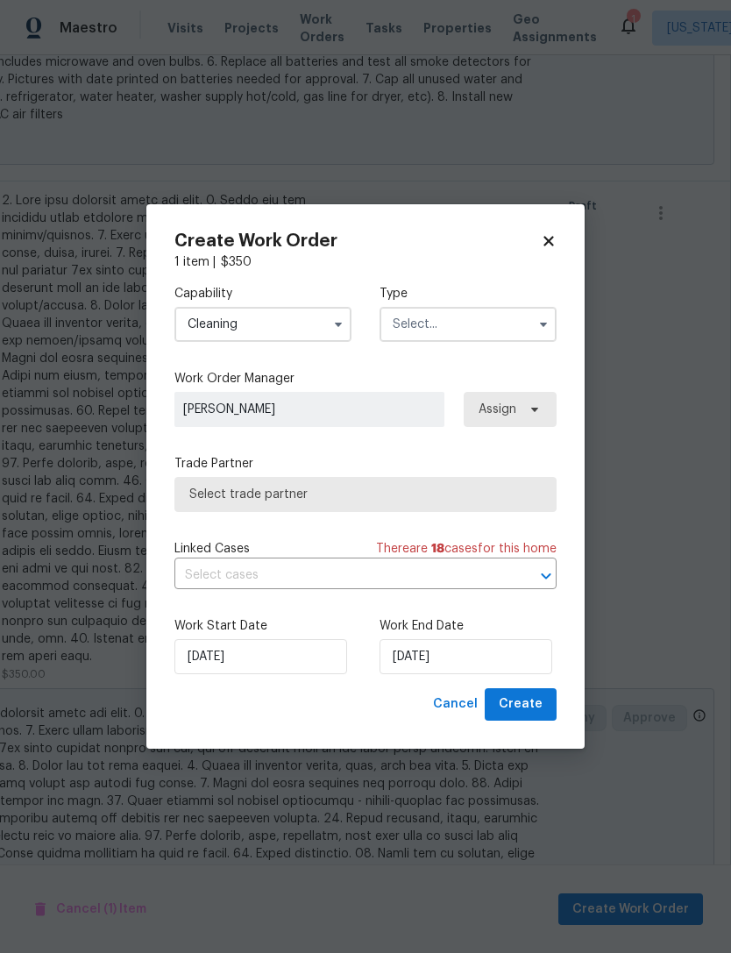
click at [494, 315] on input "text" at bounding box center [467, 324] width 177 height 35
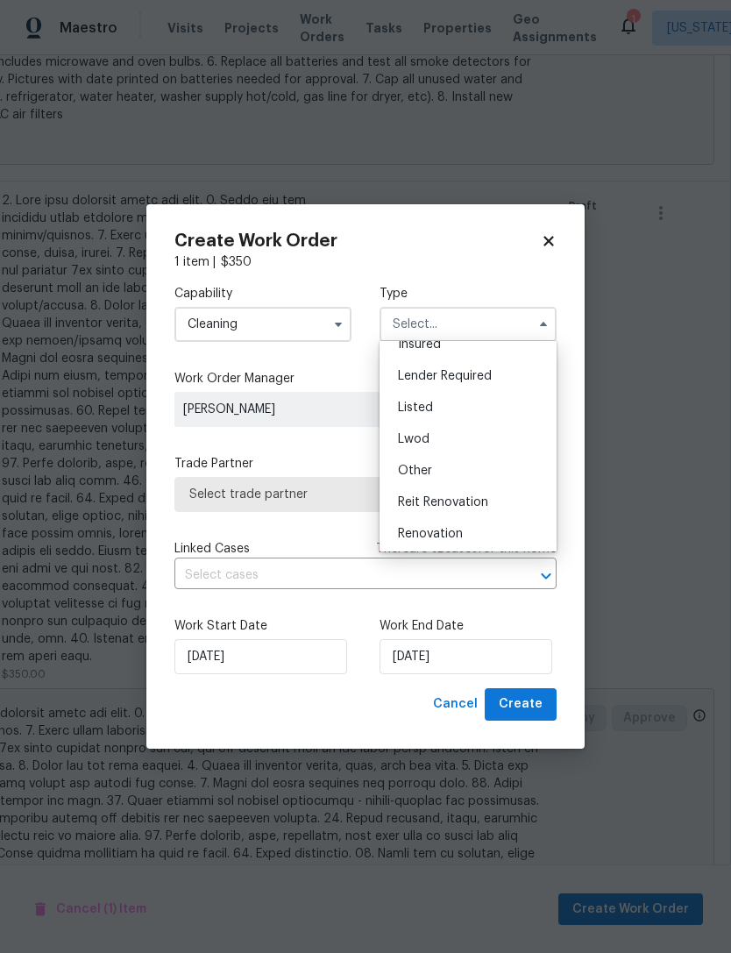
scroll to position [125, 0]
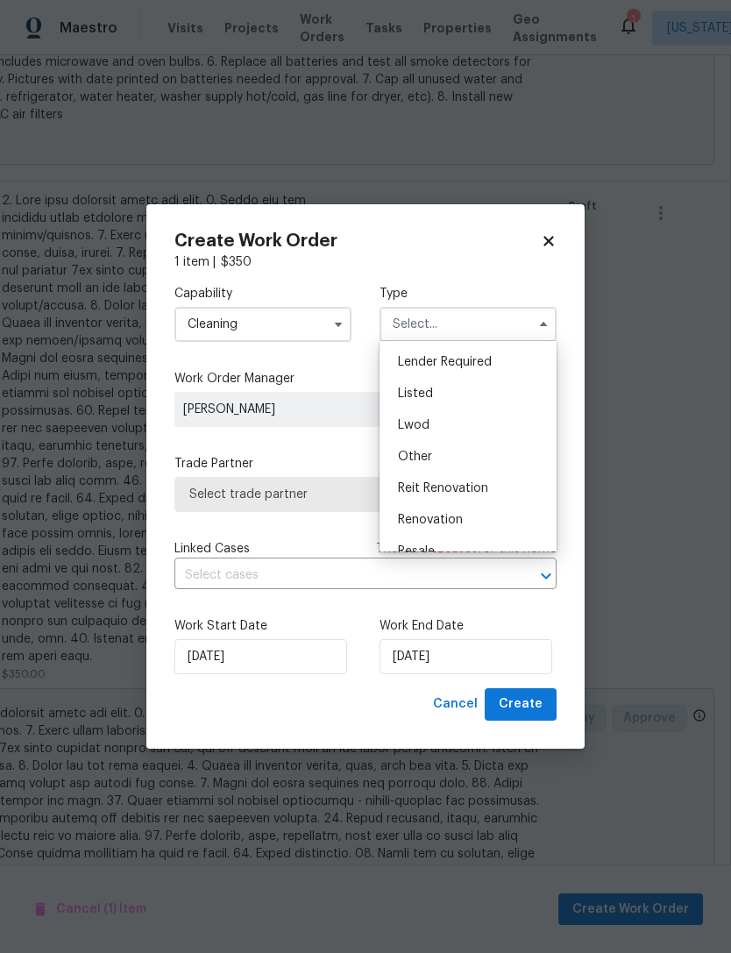
click at [473, 514] on div "Renovation" at bounding box center [468, 520] width 168 height 32
type input "Renovation"
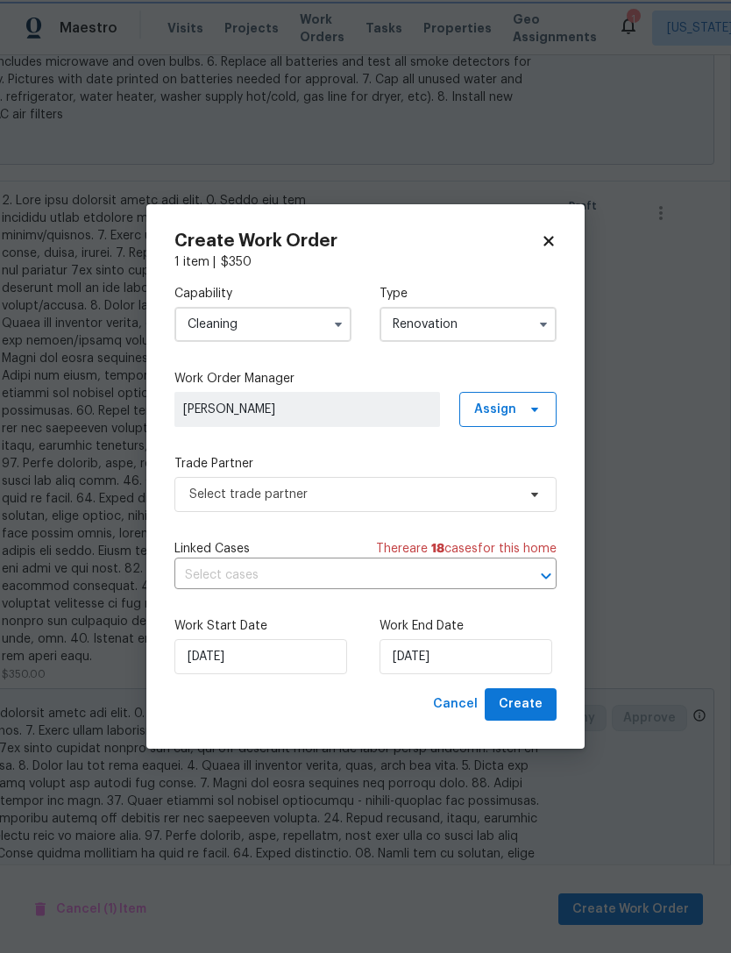
scroll to position [0, 0]
click at [232, 659] on input "[DATE]" at bounding box center [260, 656] width 173 height 35
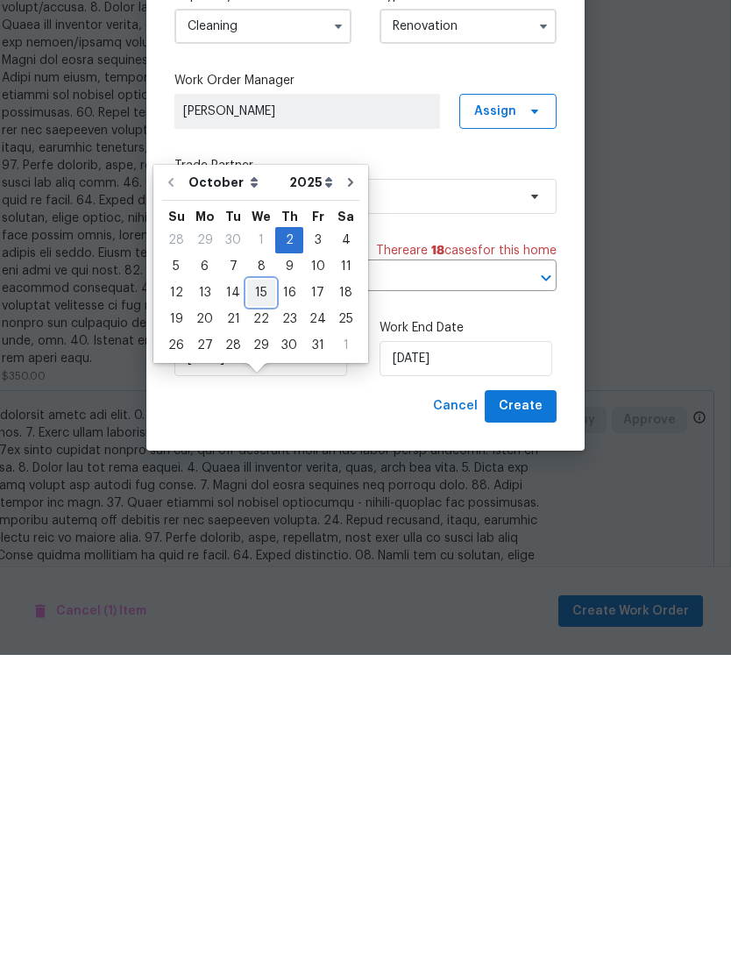
click at [259, 578] on div "15" at bounding box center [261, 590] width 28 height 25
type input "[DATE]"
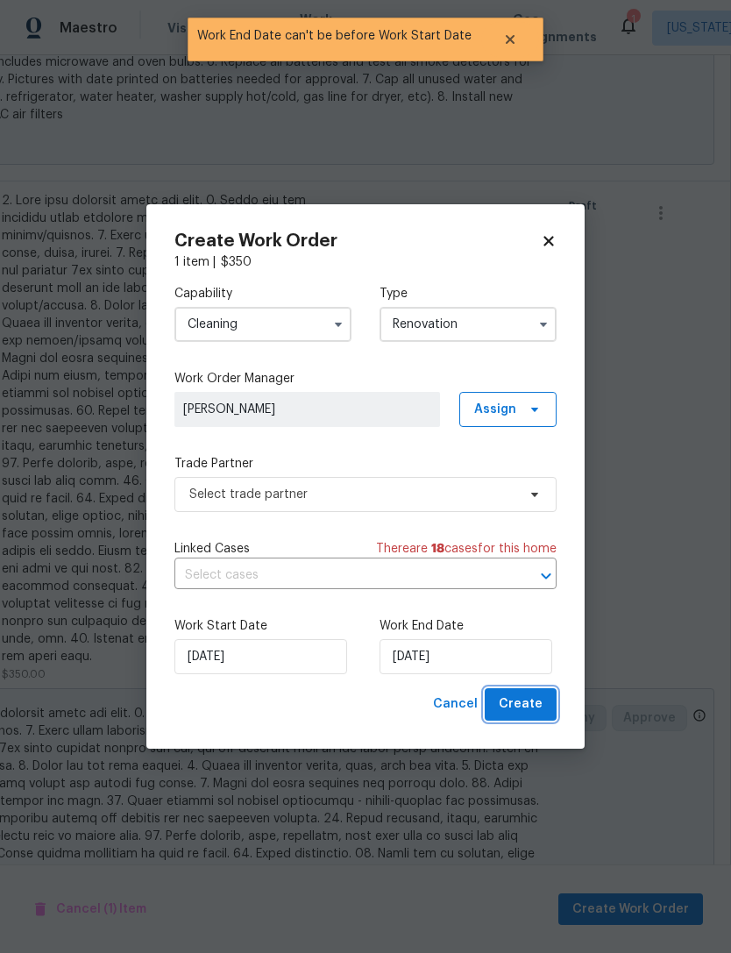
click at [537, 705] on span "Create" at bounding box center [521, 704] width 44 height 22
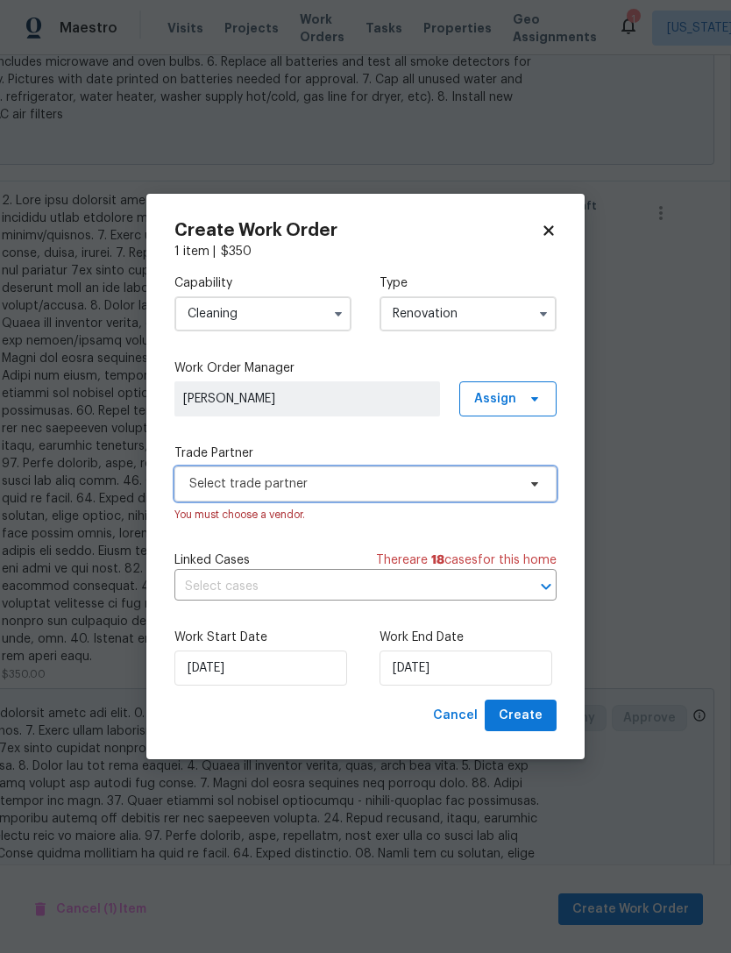
click at [441, 483] on span "Select trade partner" at bounding box center [352, 484] width 327 height 18
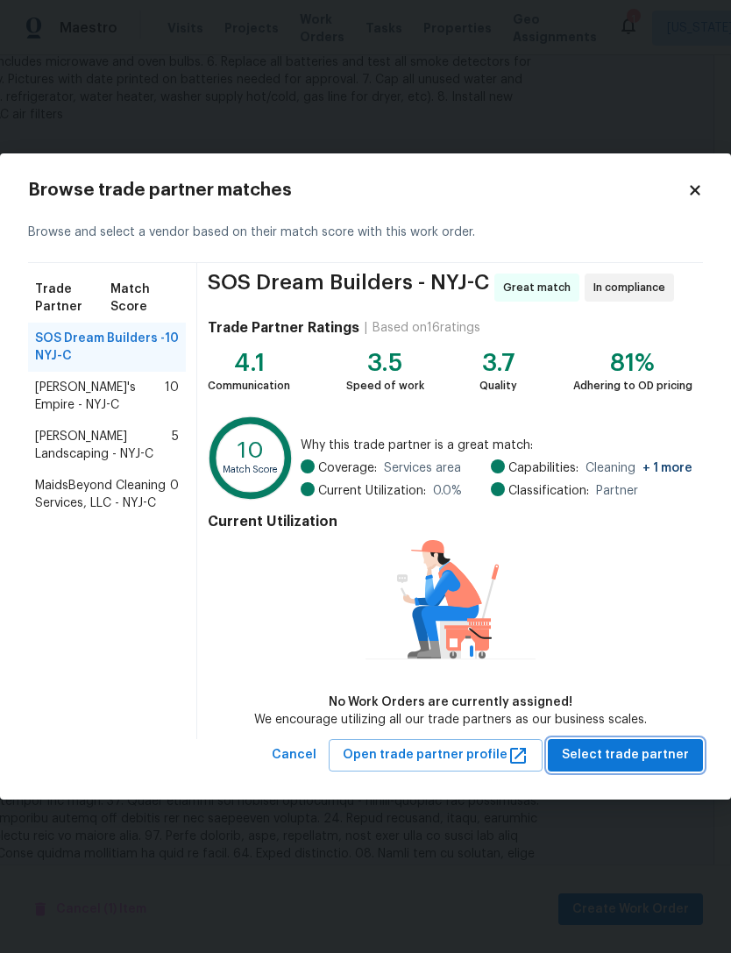
click at [650, 754] on span "Select trade partner" at bounding box center [625, 755] width 127 height 22
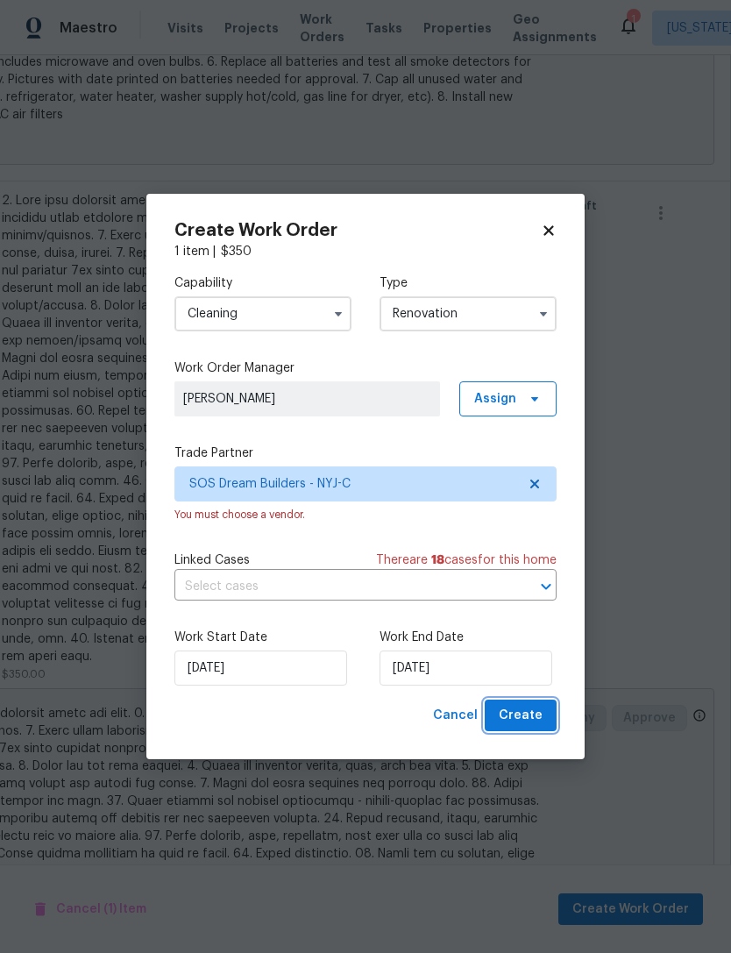
click at [542, 709] on button "Create" at bounding box center [521, 715] width 72 height 32
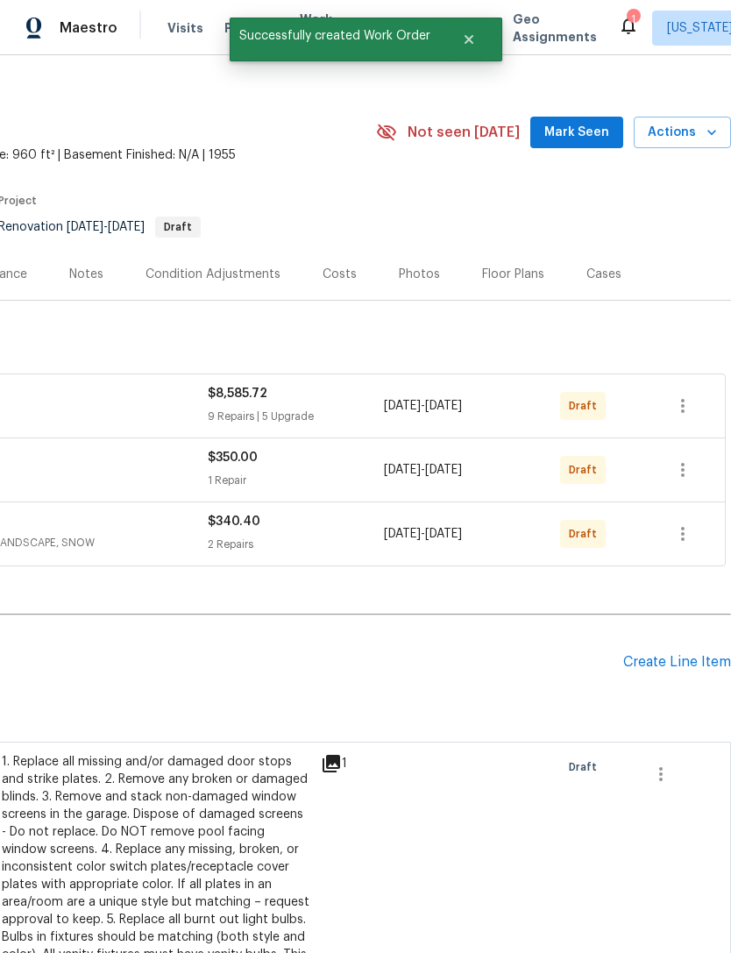
scroll to position [18, 259]
click at [691, 395] on icon "button" at bounding box center [682, 405] width 21 height 21
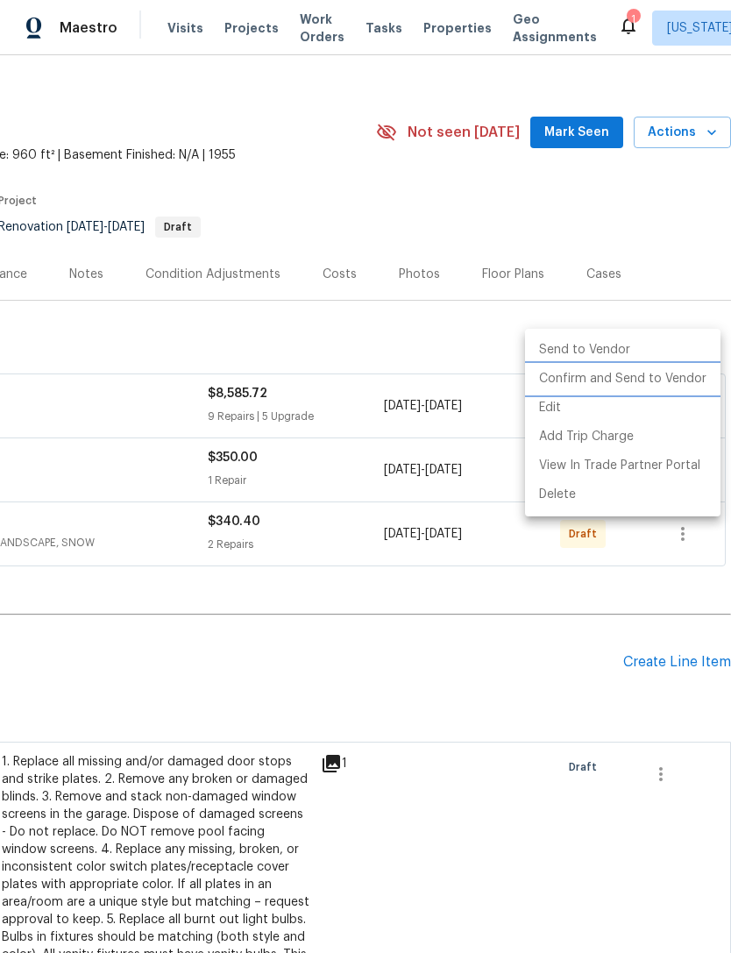
click at [684, 375] on li "Confirm and Send to Vendor" at bounding box center [622, 379] width 195 height 29
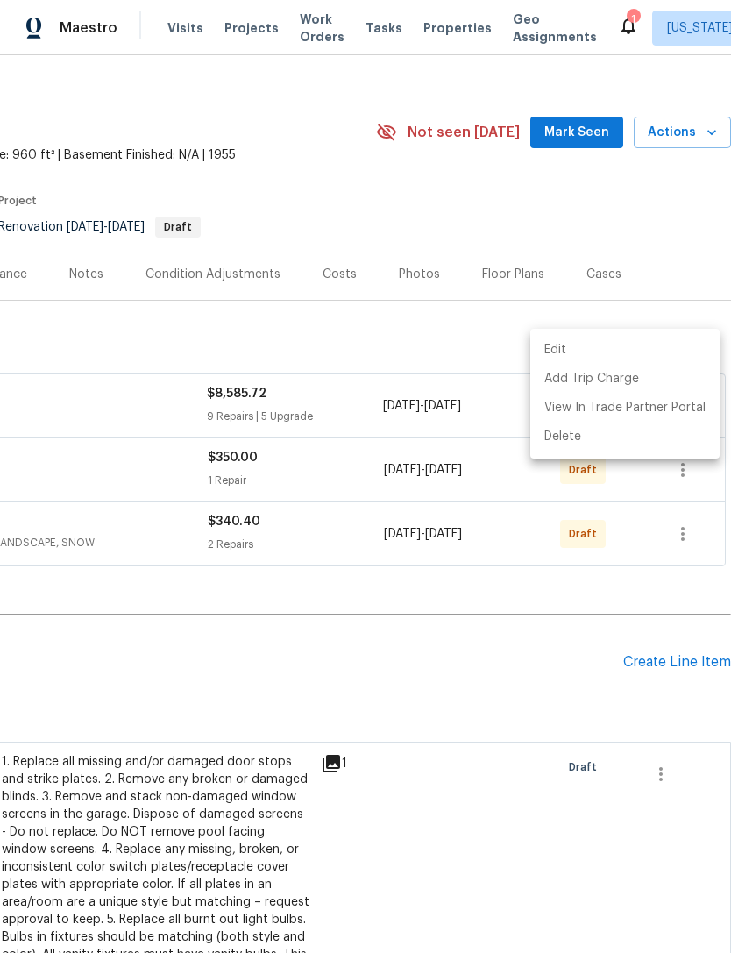
click at [682, 280] on div at bounding box center [365, 476] width 731 height 953
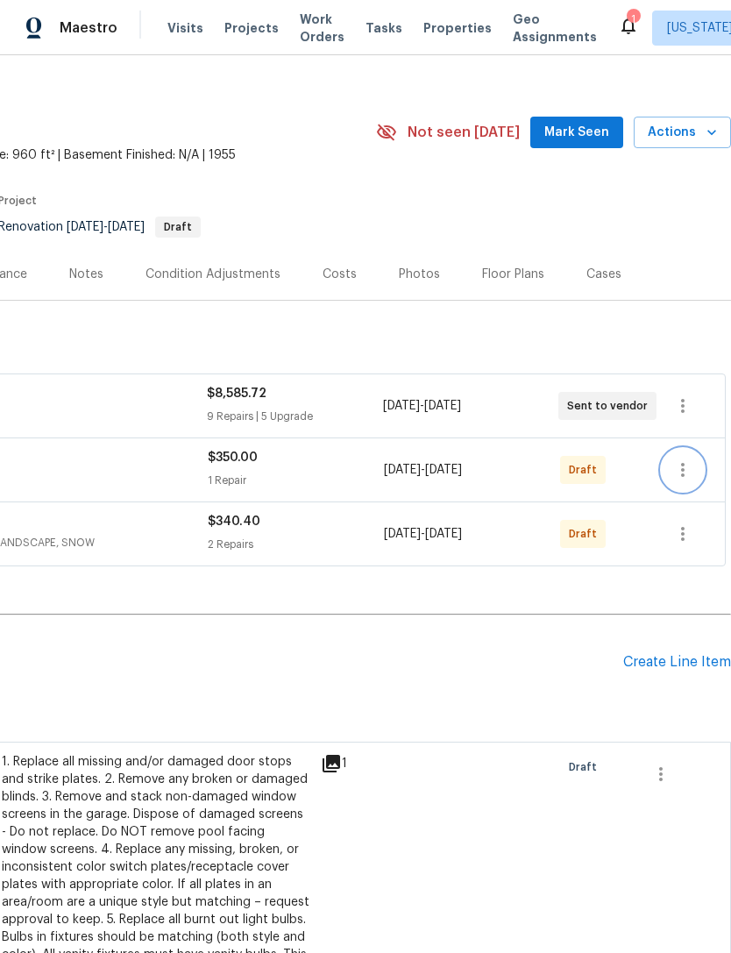
click at [689, 449] on button "button" at bounding box center [683, 470] width 42 height 42
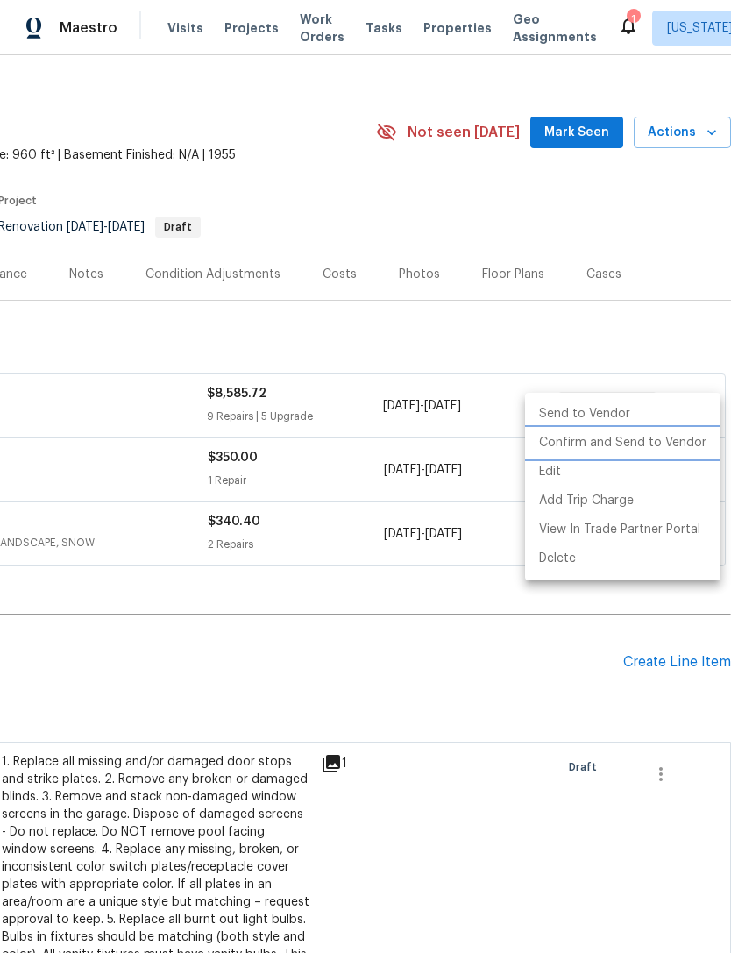
click at [672, 436] on li "Confirm and Send to Vendor" at bounding box center [622, 443] width 195 height 29
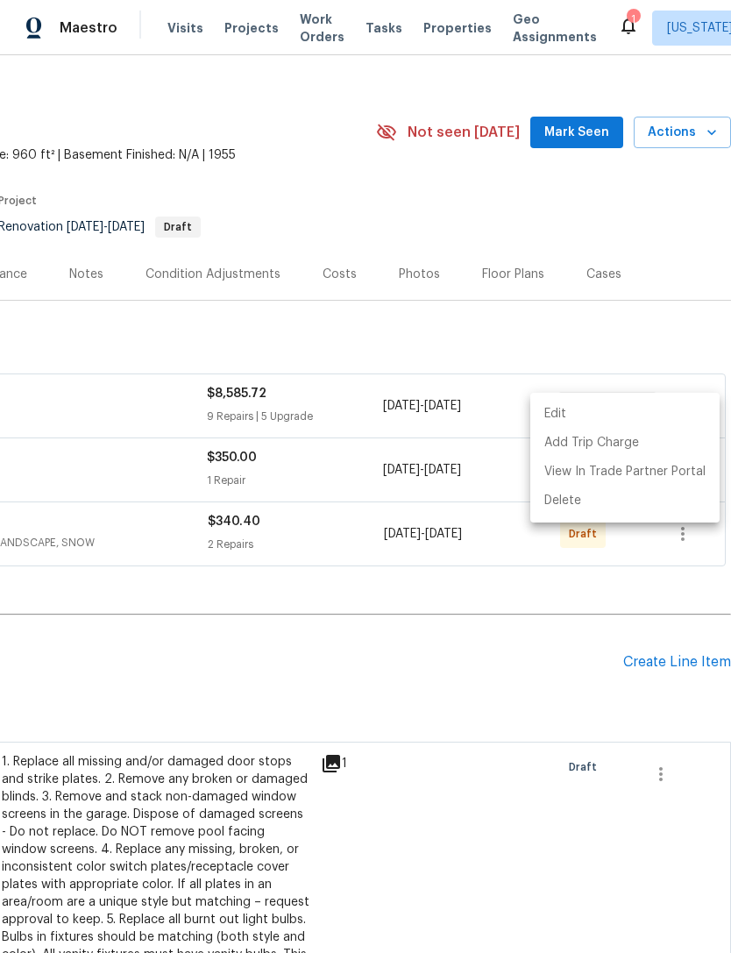
click at [665, 564] on div at bounding box center [365, 476] width 731 height 953
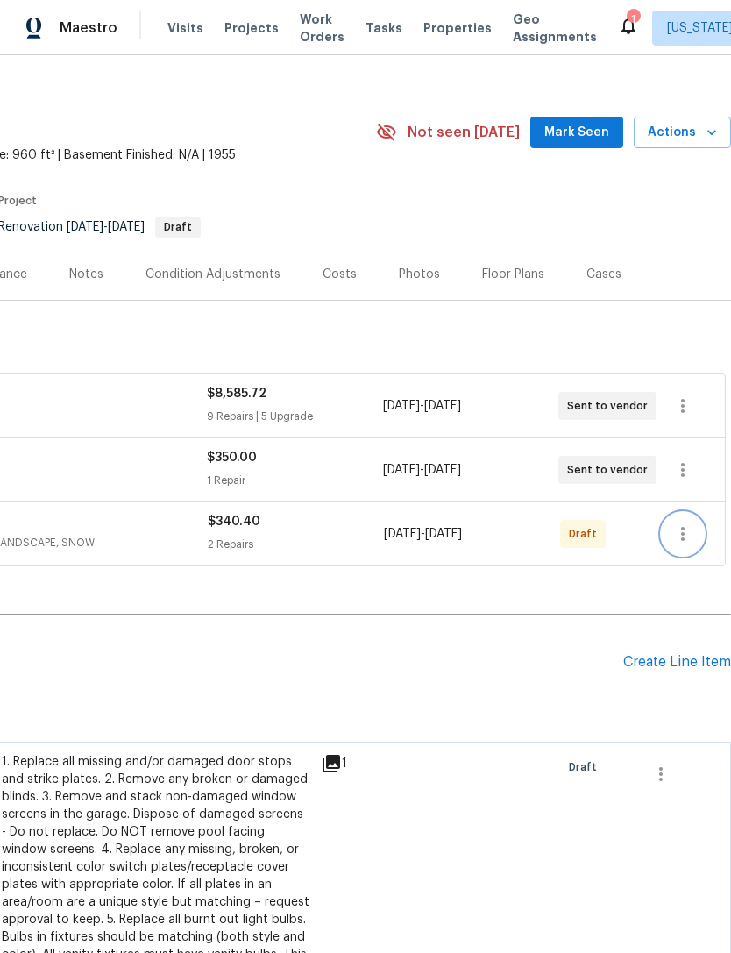
click at [696, 513] on button "button" at bounding box center [683, 534] width 42 height 42
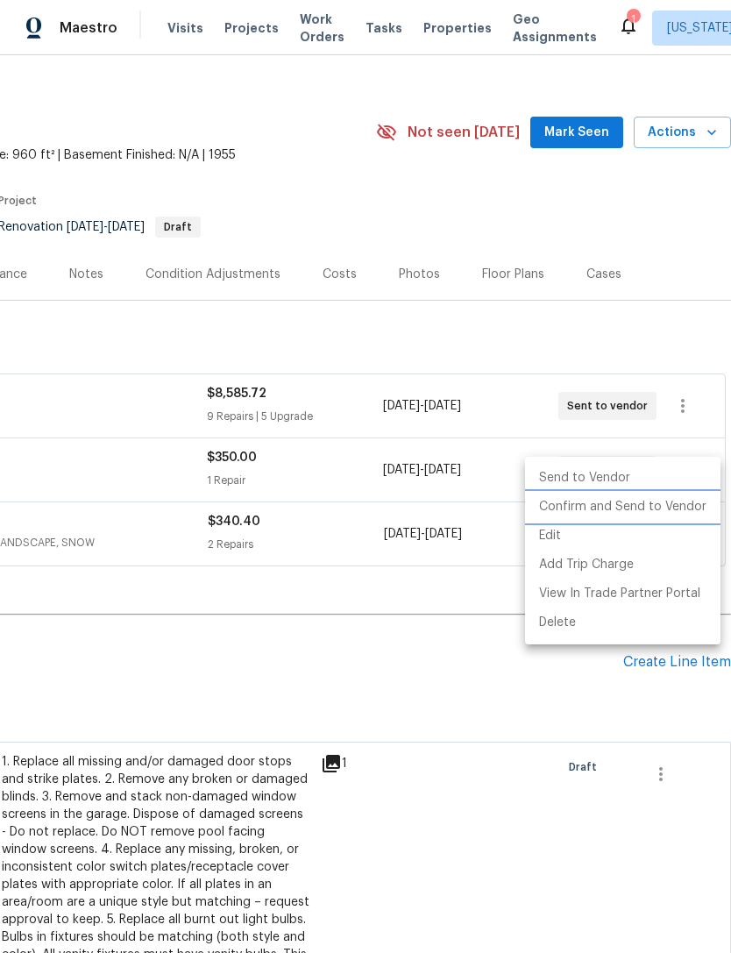
click at [672, 513] on li "Confirm and Send to Vendor" at bounding box center [622, 506] width 195 height 29
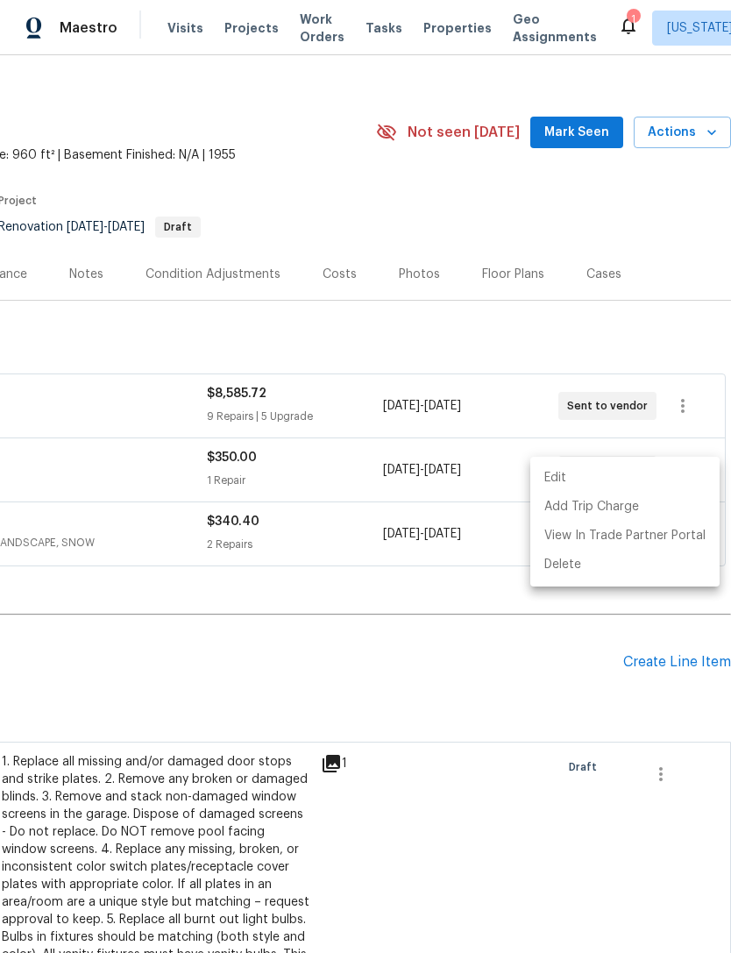
click at [470, 587] on div at bounding box center [365, 476] width 731 height 953
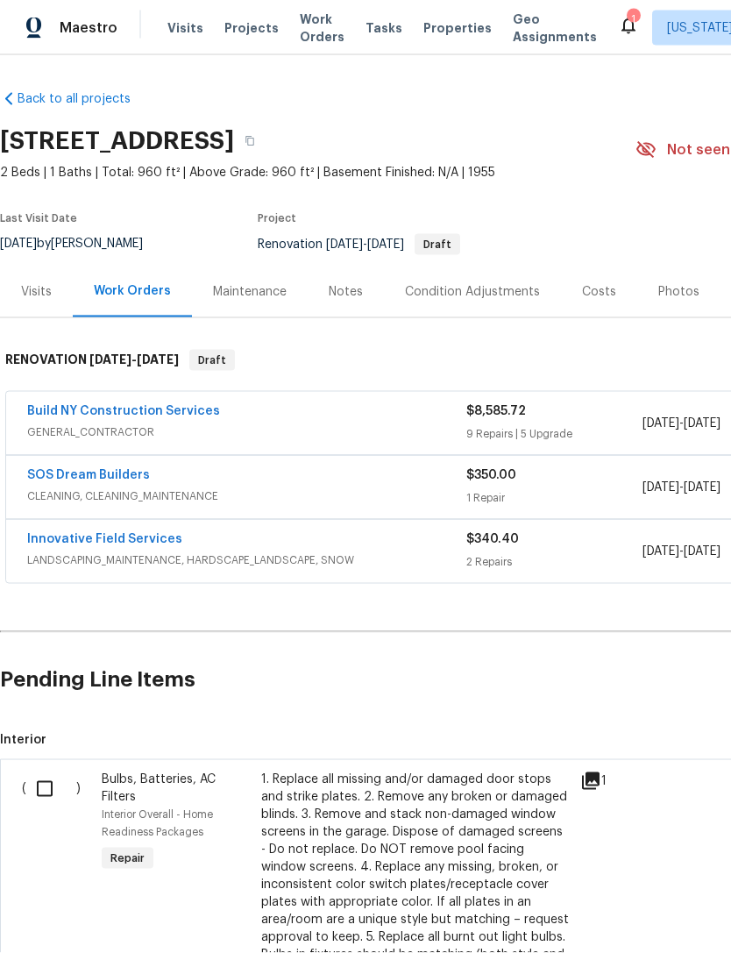
scroll to position [0, 0]
